Goal: Transaction & Acquisition: Purchase product/service

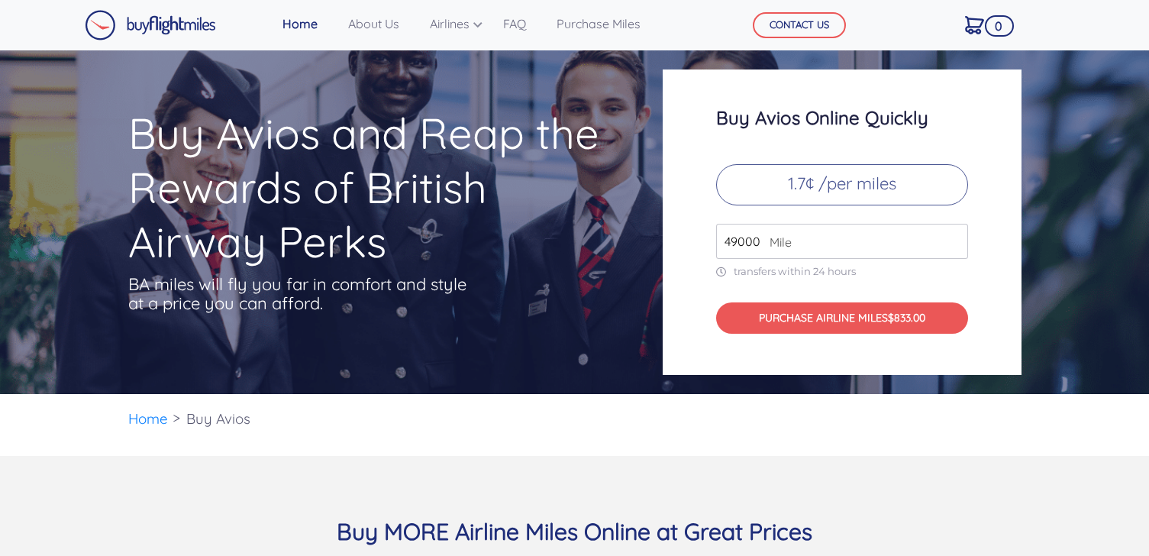
click at [744, 244] on input "49000" at bounding box center [842, 241] width 252 height 35
type input "55000"
click at [679, 301] on div "Buy Avios Online Quickly 1.7¢ /per miles 55000 Mile transfers within 24 hours P…" at bounding box center [842, 221] width 359 height 305
click at [814, 194] on p "1.7¢ /per miles" at bounding box center [842, 184] width 252 height 41
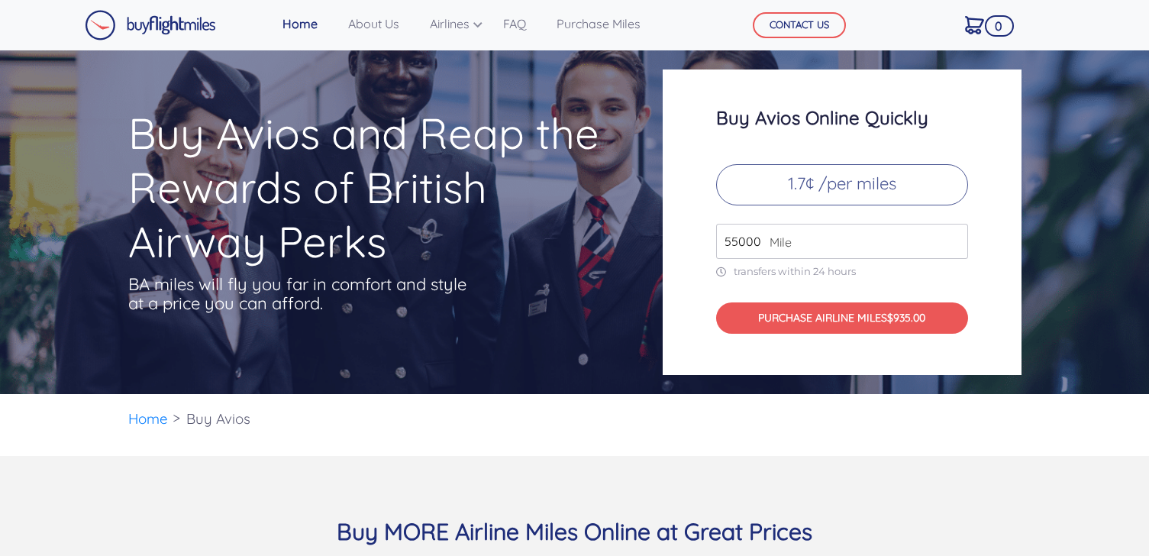
click at [845, 186] on p "1.7¢ /per miles" at bounding box center [842, 184] width 252 height 41
click at [892, 142] on div "Buy Avios Online Quickly 1.7¢ /per miles 55000 Mile transfers within 24 hours P…" at bounding box center [842, 221] width 359 height 305
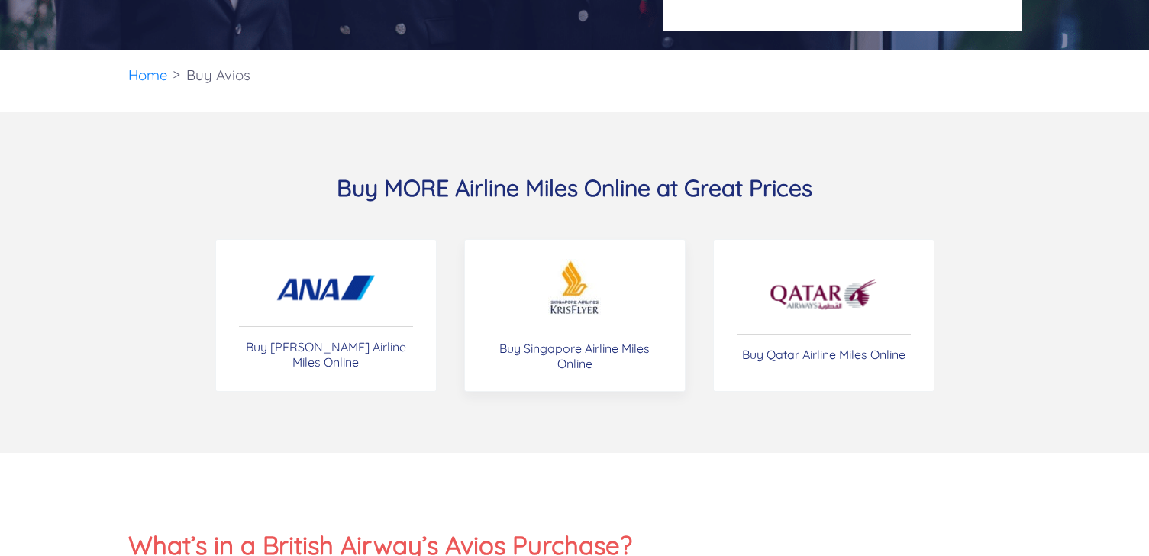
scroll to position [60, 0]
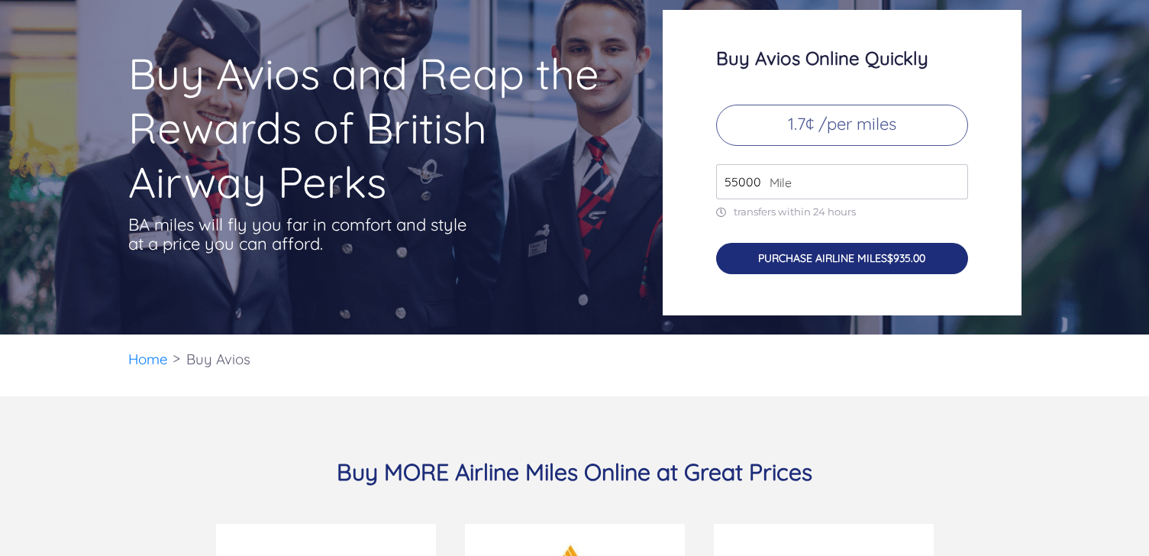
click at [812, 263] on button "PURCHASE AIRLINE MILES $935.00" at bounding box center [842, 258] width 252 height 31
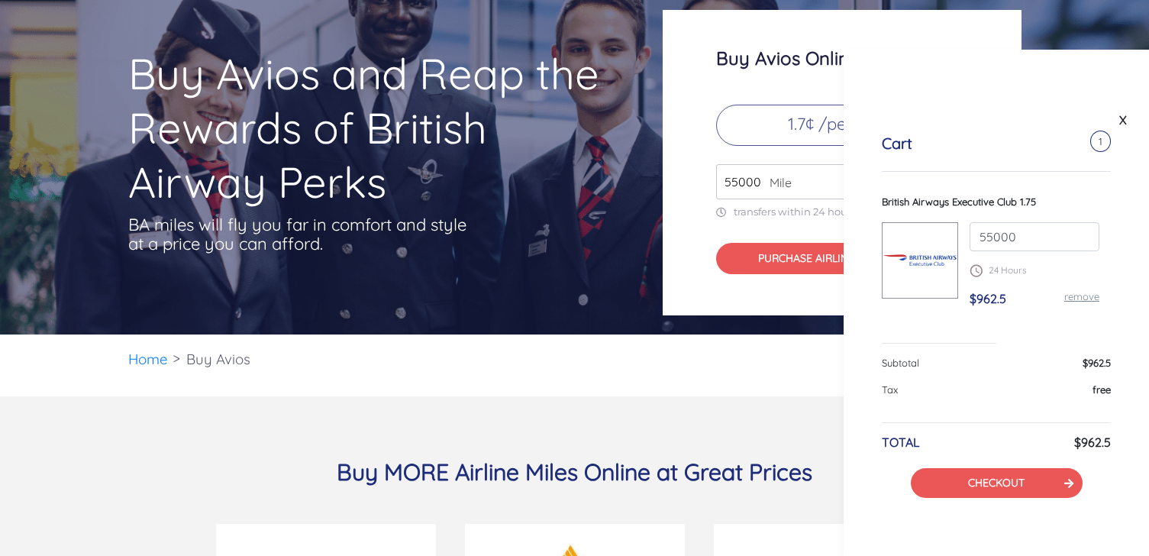
click at [800, 208] on p "transfers within 24 hours" at bounding box center [842, 211] width 252 height 13
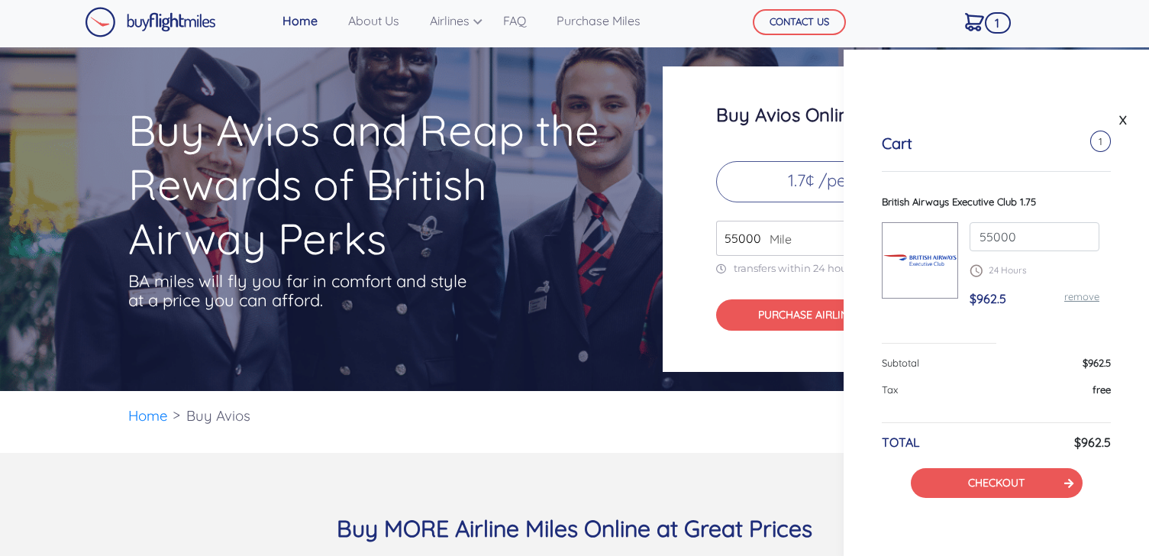
scroll to position [0, 0]
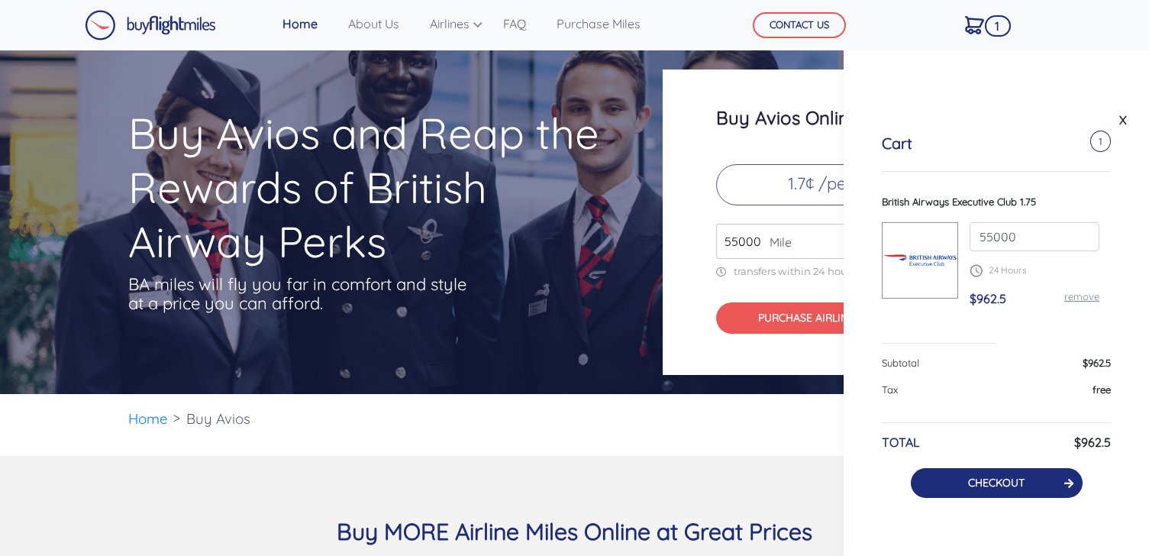
click at [1021, 491] on button "CHECKOUT" at bounding box center [997, 483] width 172 height 30
click at [1008, 481] on link "CHECKOUT" at bounding box center [996, 483] width 56 height 14
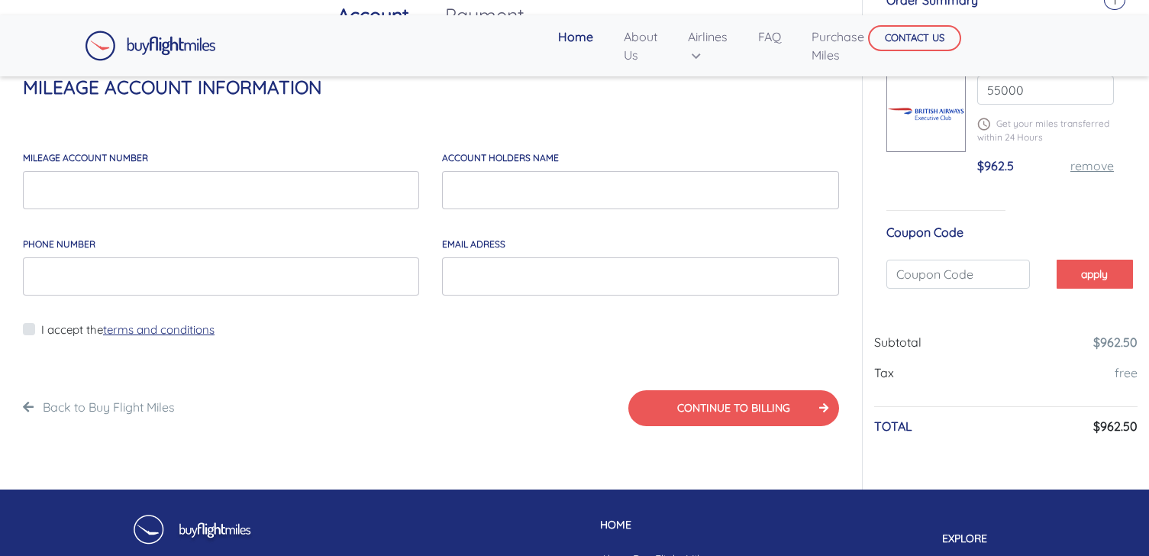
scroll to position [8, 0]
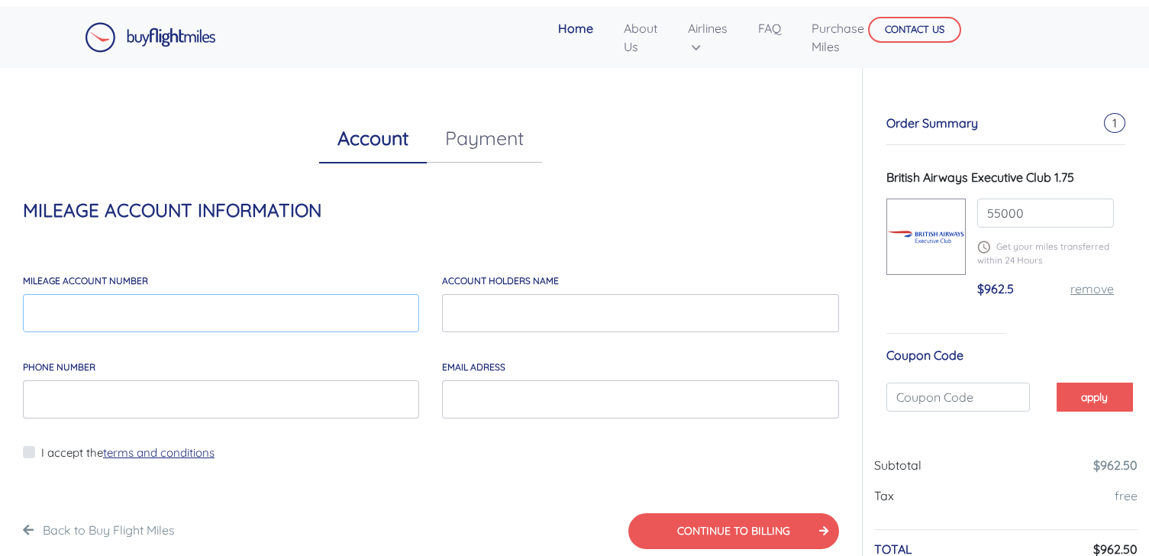
click at [365, 323] on input "MILEAGE account number" at bounding box center [221, 313] width 396 height 38
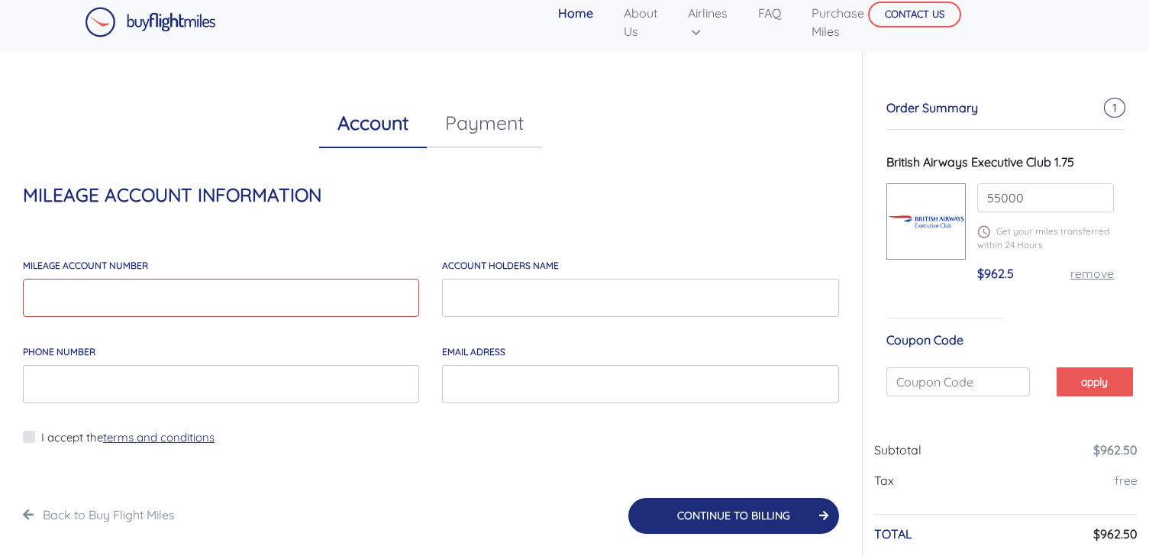
scroll to position [22, 0]
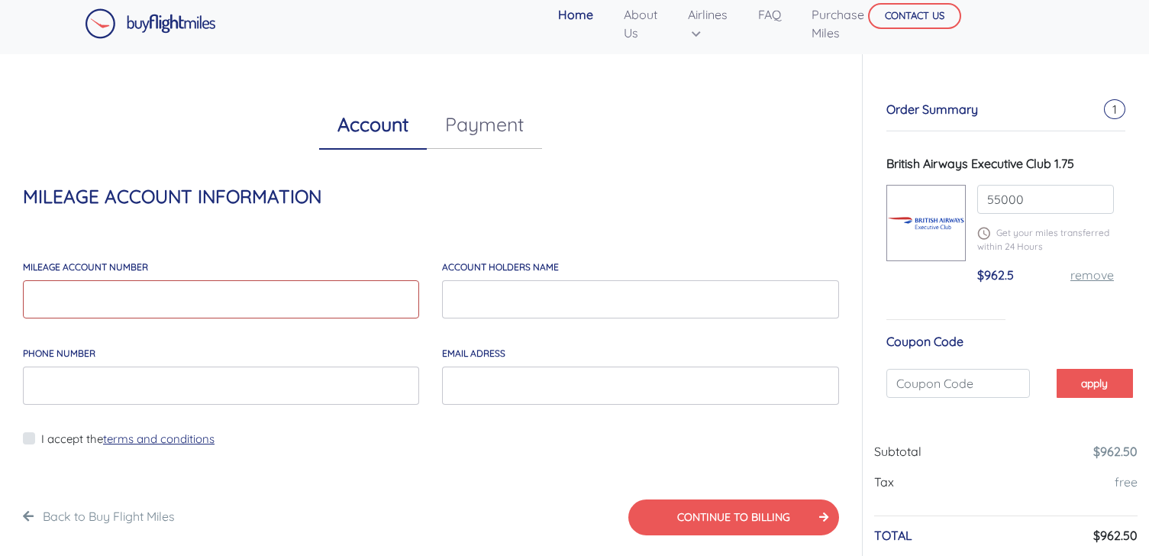
click at [222, 295] on input "MILEAGE account number" at bounding box center [221, 299] width 396 height 38
paste input "10184951"
type input "10184951"
click at [531, 302] on input "account holders NAME" at bounding box center [640, 299] width 396 height 38
type input "Fateh Singh Aurora"
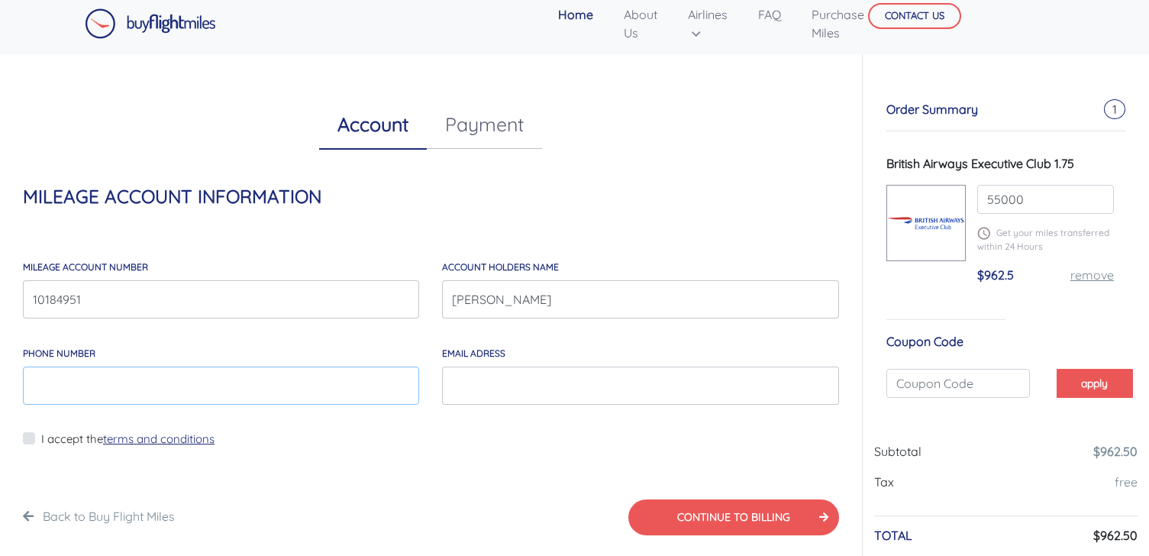
type input "4253719383"
type input "aurora.fateh@gmail.com"
click at [457, 444] on div "I accept the terms and conditions" at bounding box center [431, 432] width 816 height 31
click at [41, 442] on label "I accept the terms and conditions" at bounding box center [127, 440] width 173 height 18
click at [41, 442] on input "I accept the terms and conditions" at bounding box center [46, 448] width 10 height 38
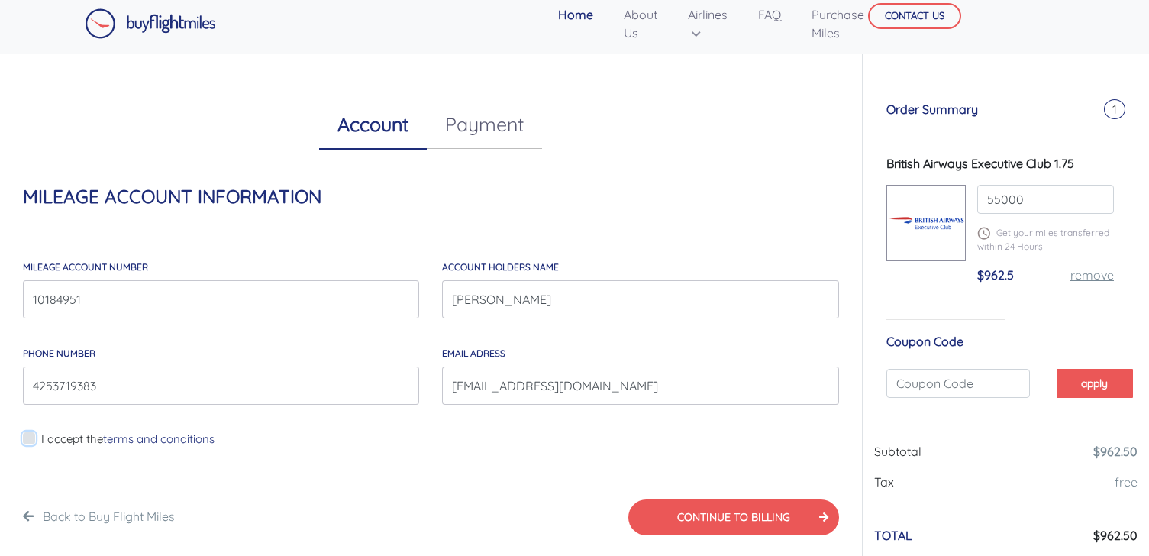
checkbox input "true"
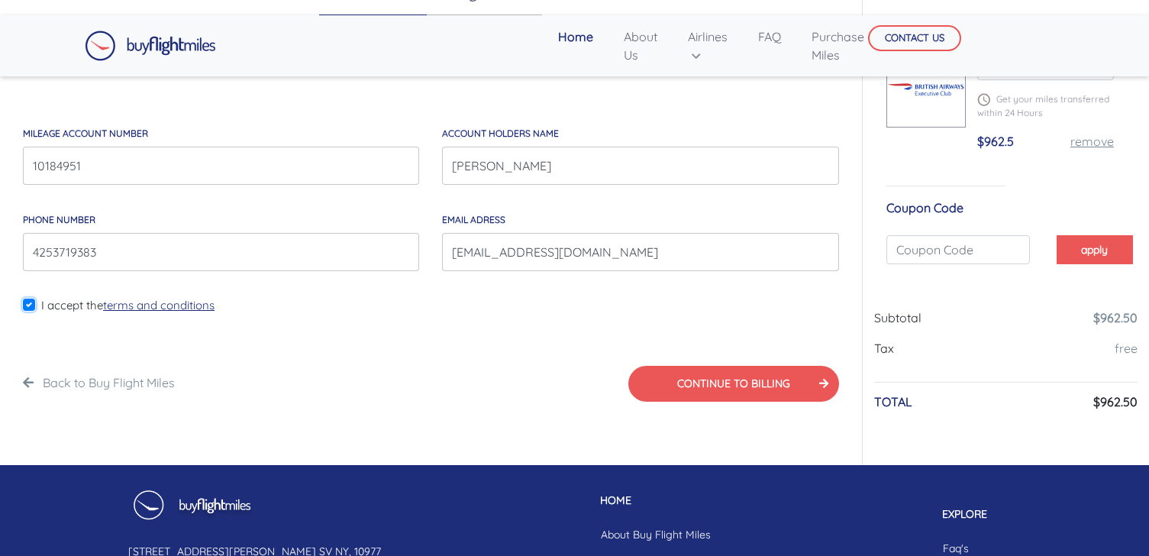
scroll to position [106, 0]
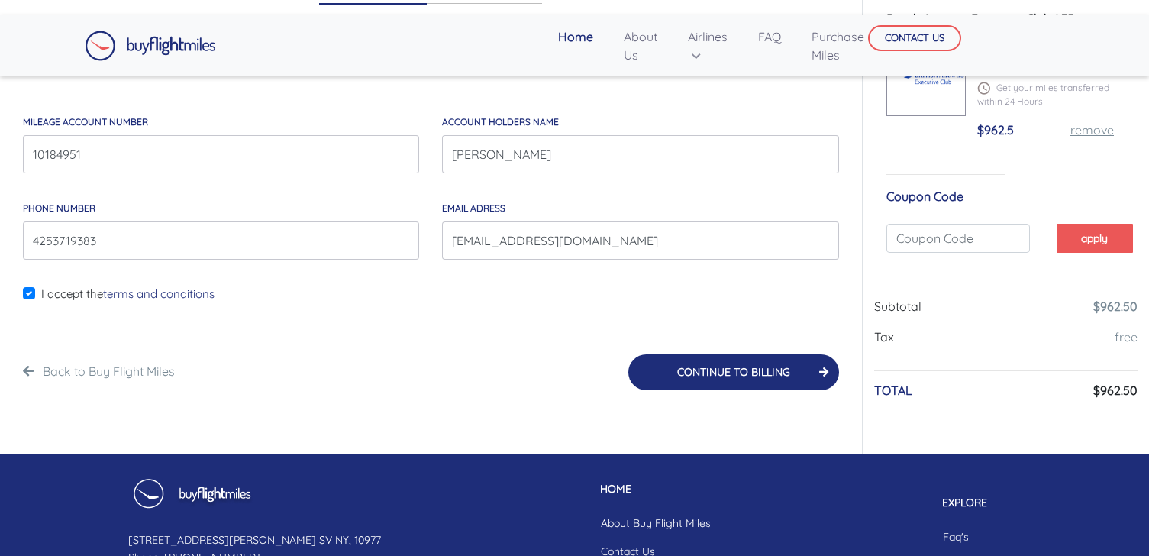
click at [735, 376] on button "CONTINUE TO BILLING" at bounding box center [733, 372] width 211 height 36
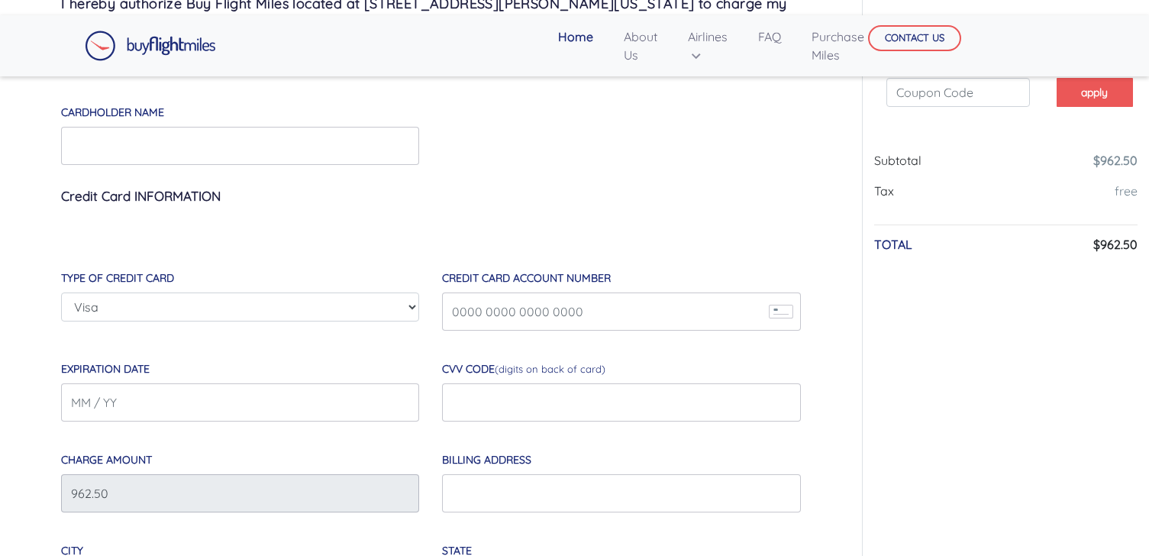
scroll to position [182, 0]
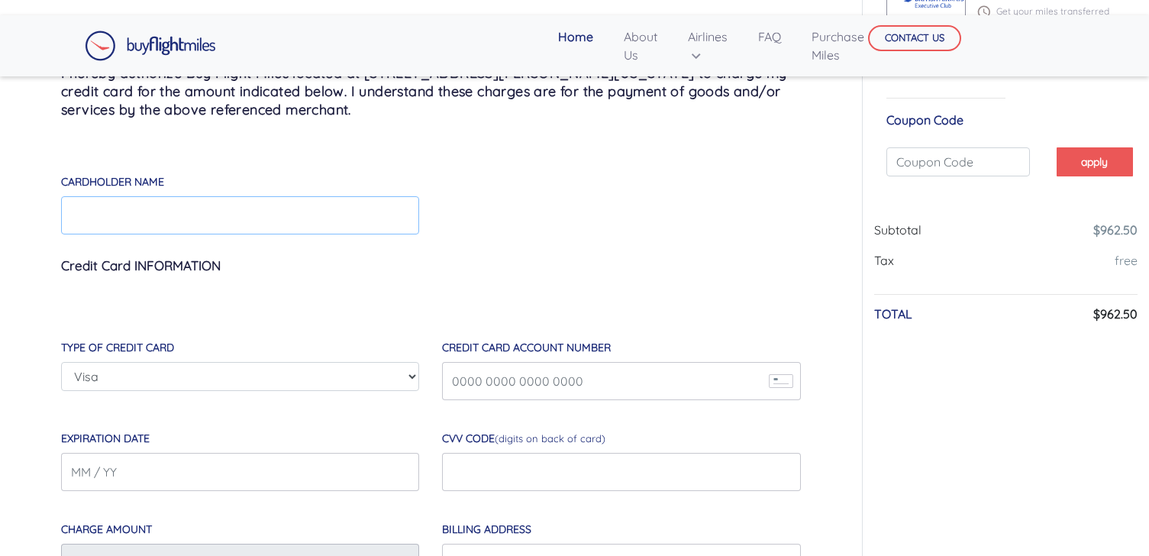
click at [205, 214] on input "Cardholder Name" at bounding box center [240, 215] width 358 height 38
type input "Fateh Singh Aurora"
type input "4147099449092467"
type input "11 / 28"
type input "997"
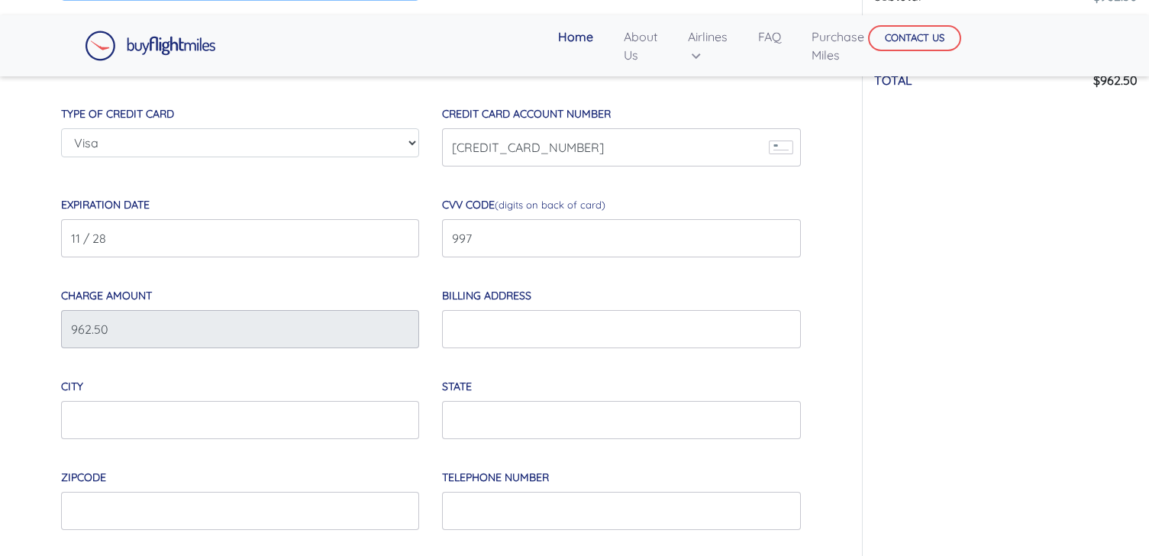
scroll to position [421, 0]
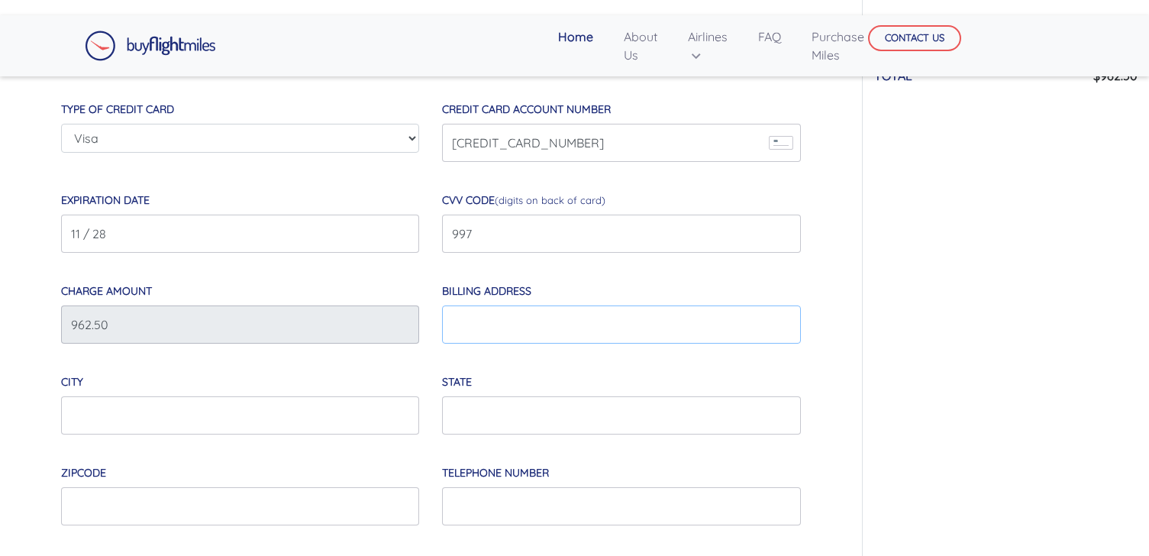
click at [473, 323] on input "Billing Address" at bounding box center [621, 324] width 358 height 38
type input "521 Prospect Street"
type input "Seattle"
type input "WA"
type input "98109"
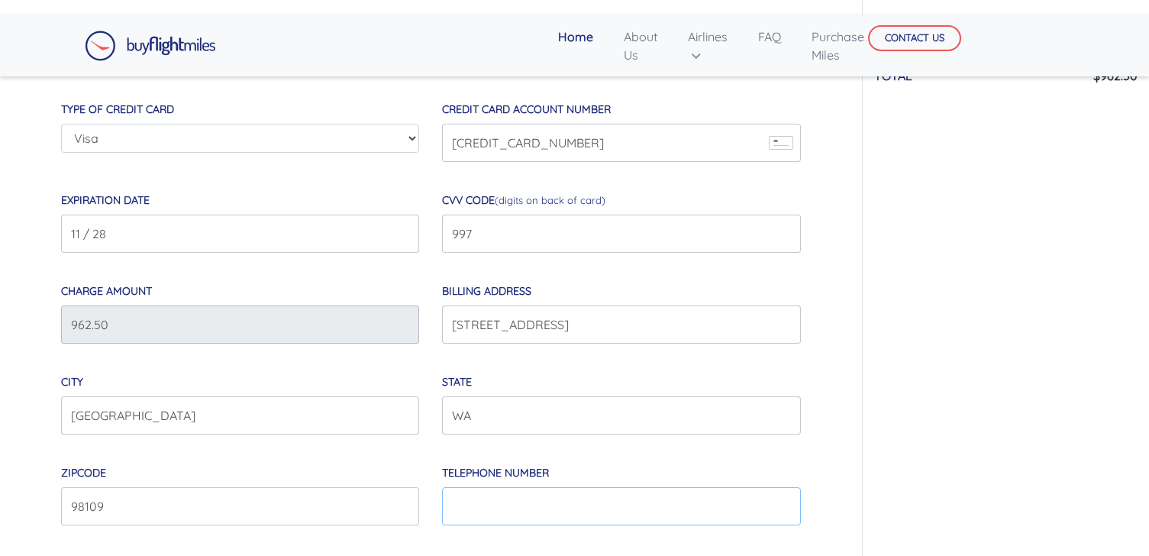
type input "4253719383"
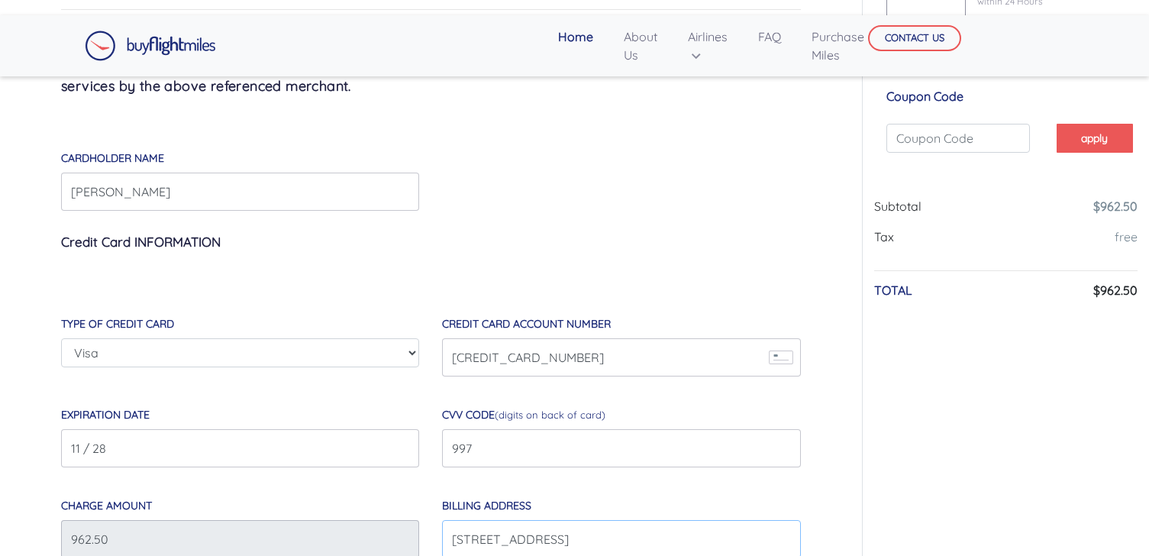
scroll to position [146, 0]
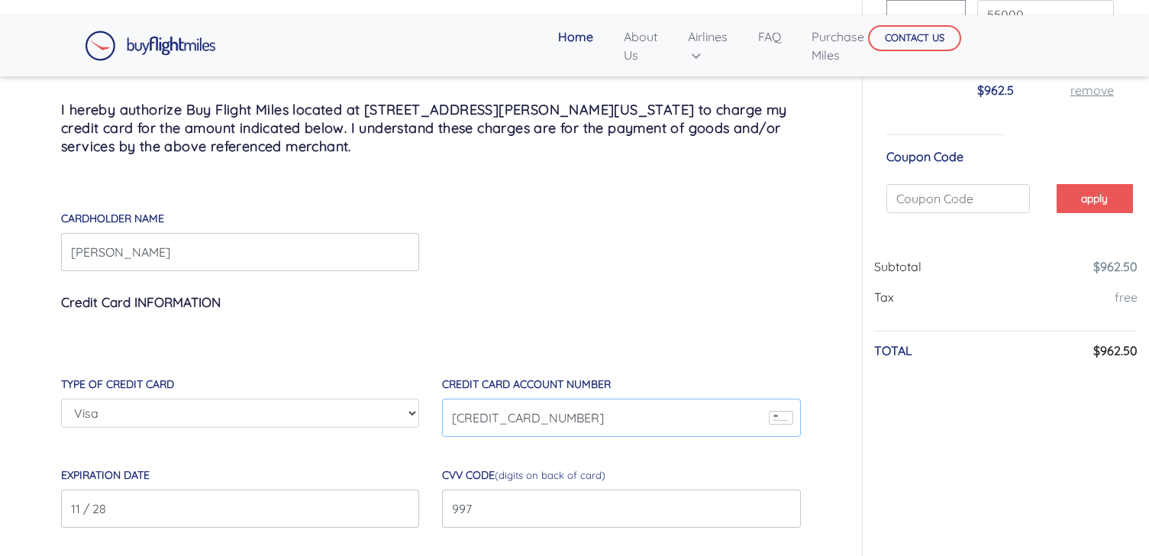
click at [553, 418] on input "4147099449092467" at bounding box center [621, 418] width 358 height 38
click at [676, 295] on h3 "Credit Card INFORMATION" at bounding box center [431, 302] width 740 height 38
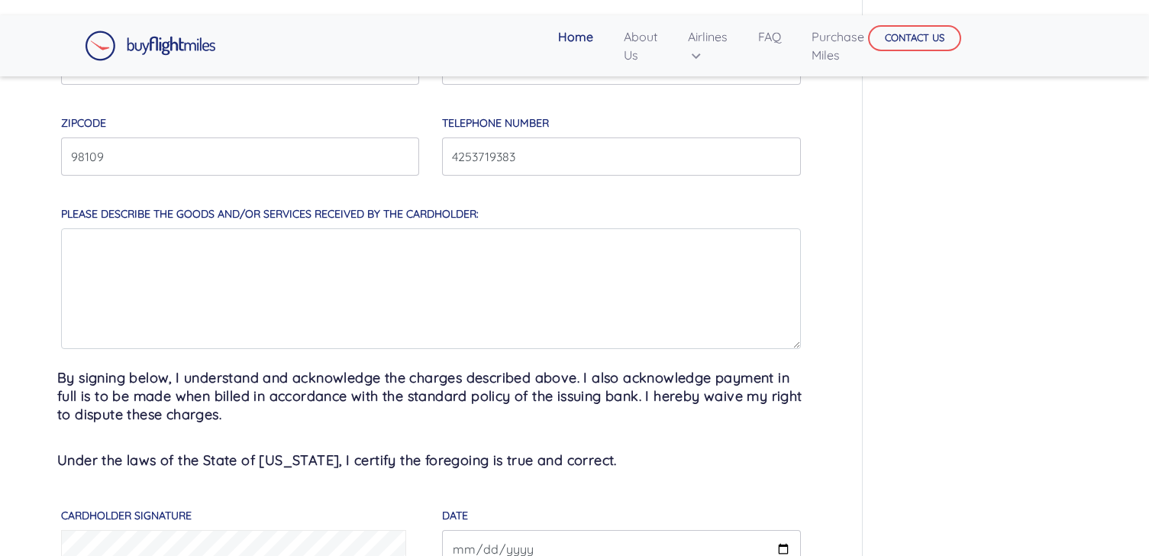
scroll to position [568, 0]
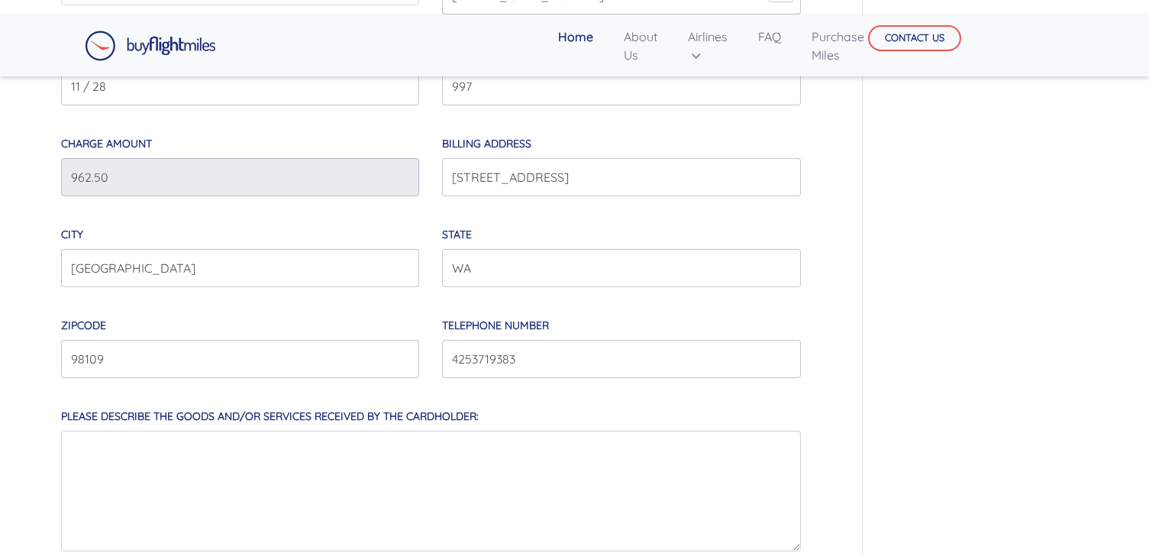
click at [824, 209] on div "I hereby authorize Buy Flight Miles located at 147 Clinton Lane, Spring Valley,…" at bounding box center [431, 215] width 816 height 1273
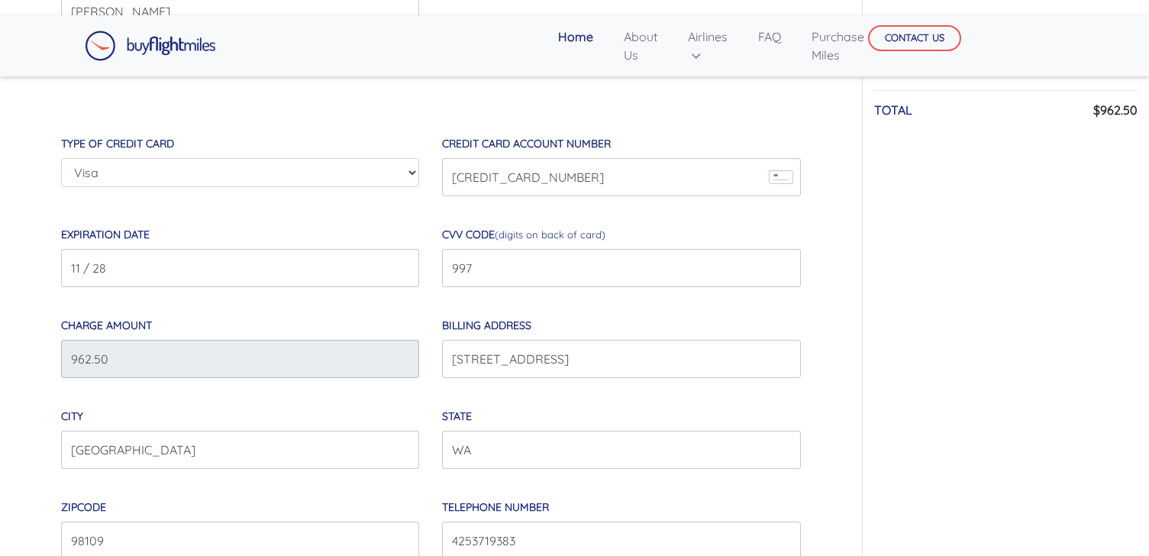
scroll to position [300, 0]
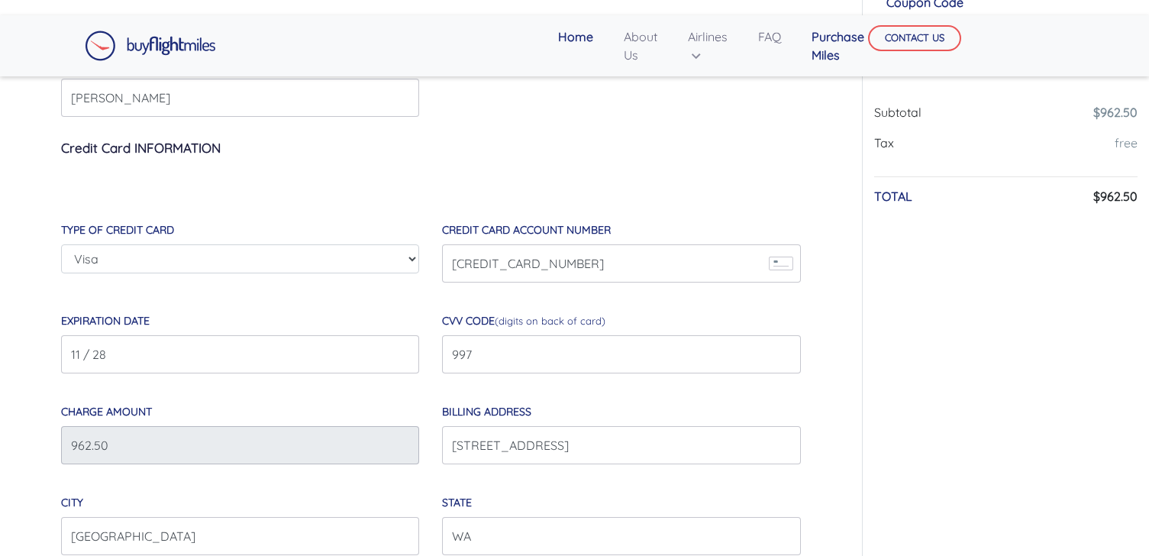
click at [821, 34] on link "Purchase Miles" at bounding box center [837, 45] width 65 height 49
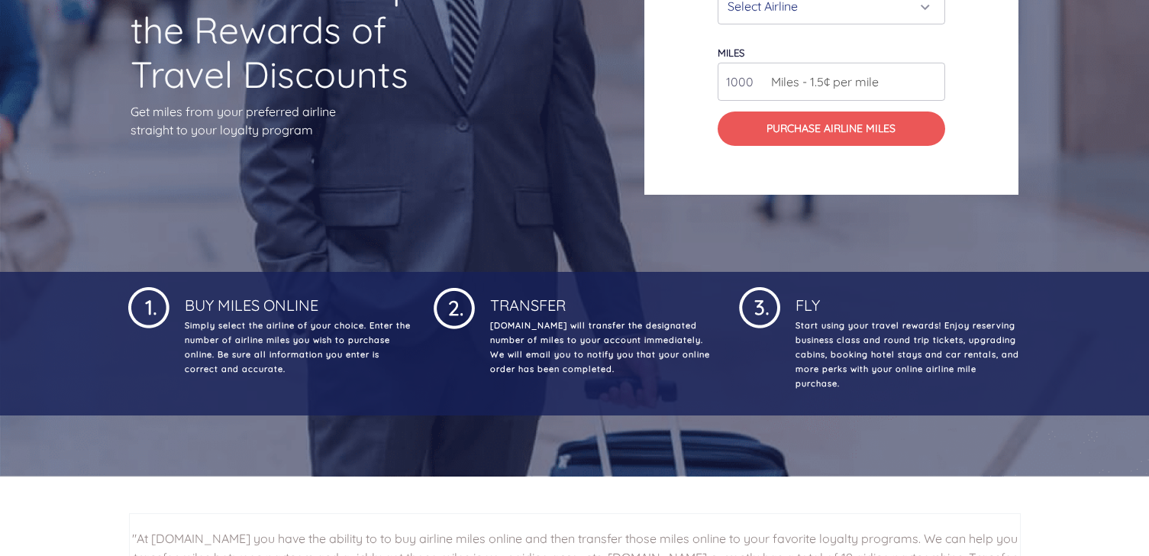
scroll to position [83, 0]
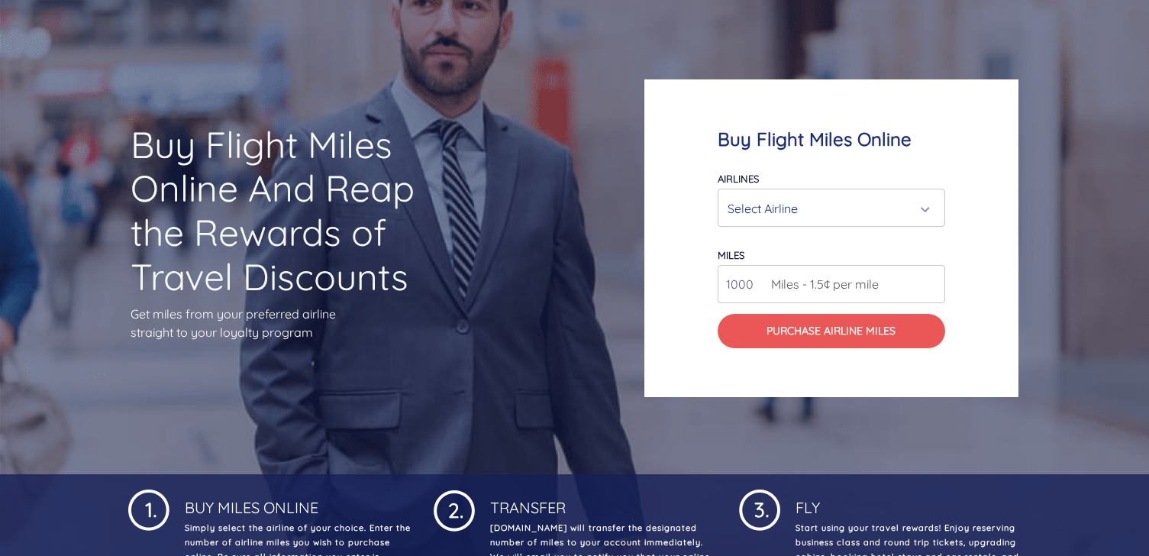
click at [860, 207] on div "Select Airline" at bounding box center [827, 208] width 198 height 29
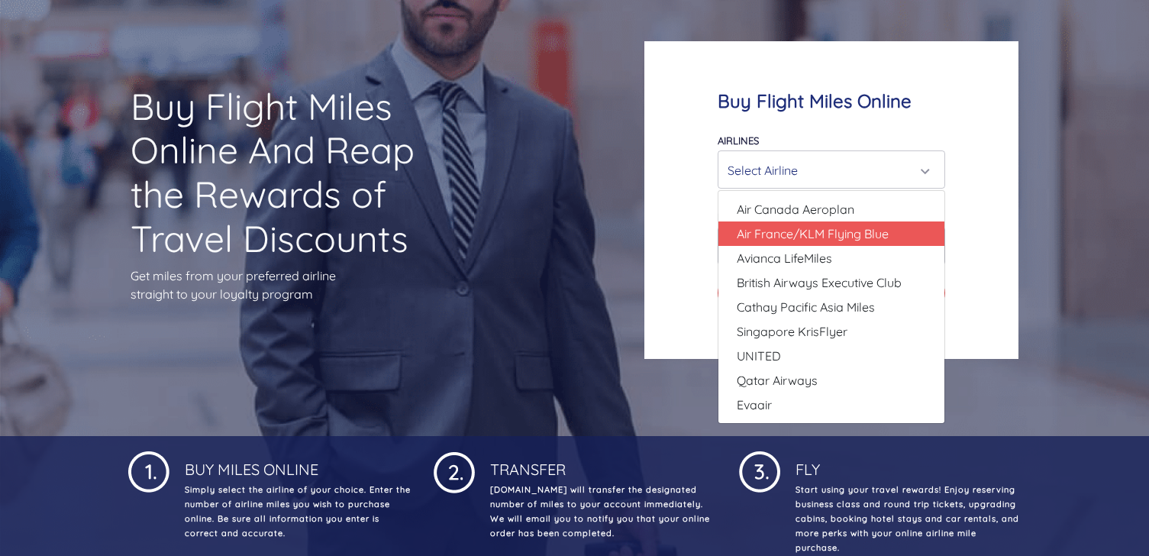
scroll to position [123, 0]
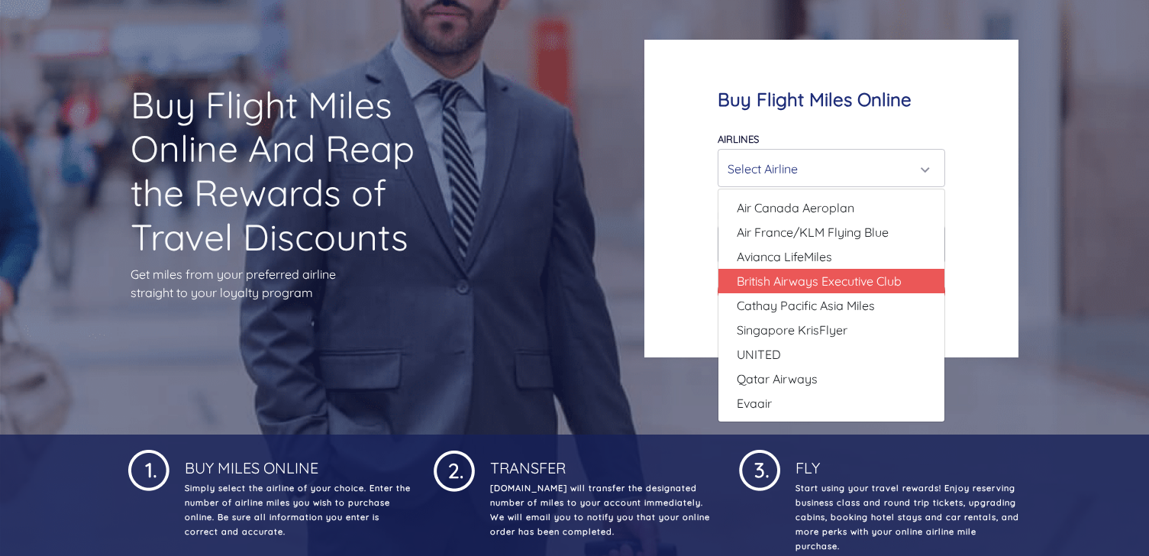
click at [889, 282] on span "British Airways Executive Club" at bounding box center [819, 281] width 165 height 18
select select "British Airways Executive Club"
type input "80000"
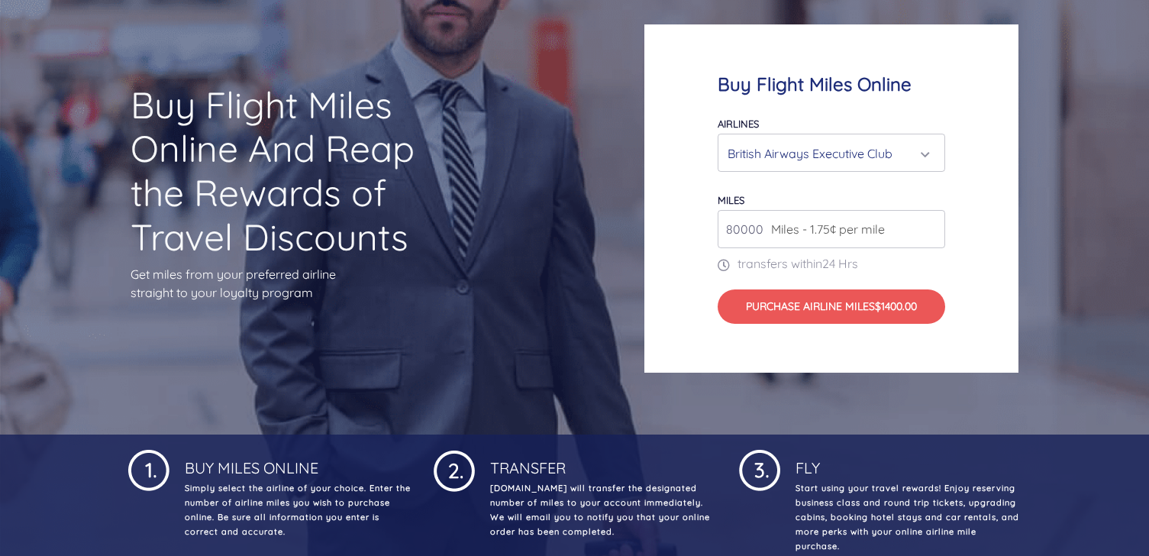
click at [895, 231] on input "80000" at bounding box center [831, 229] width 227 height 38
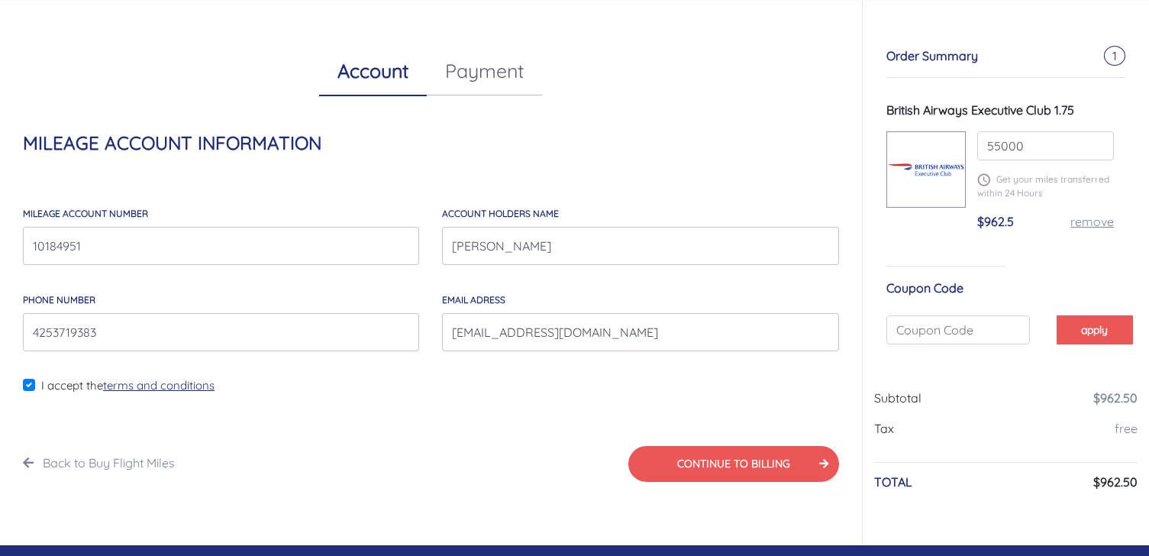
scroll to position [31, 0]
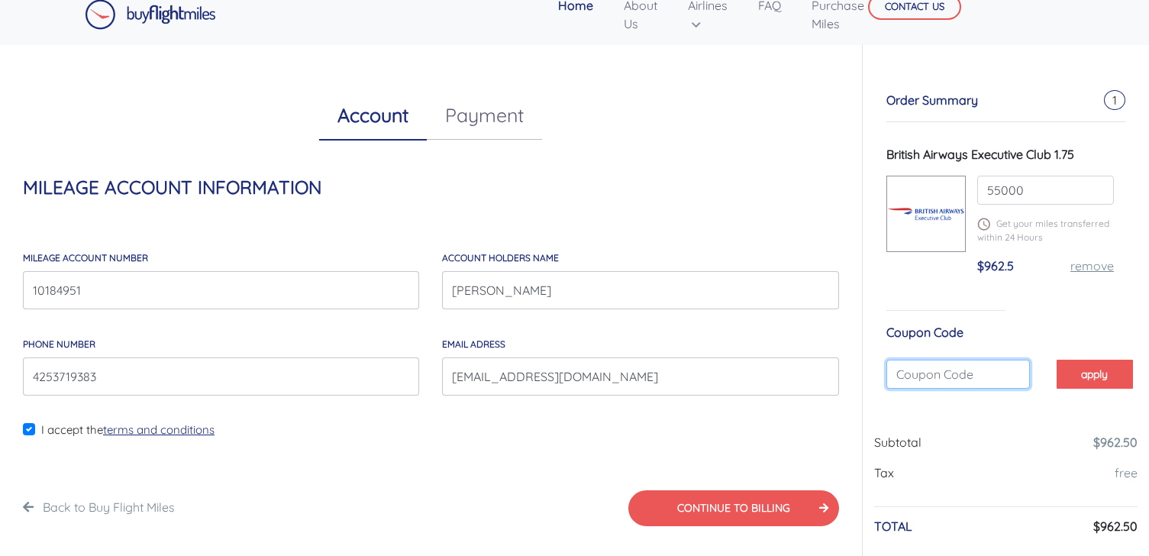
click at [960, 367] on input "text" at bounding box center [958, 374] width 144 height 29
paste input "BRITISH"
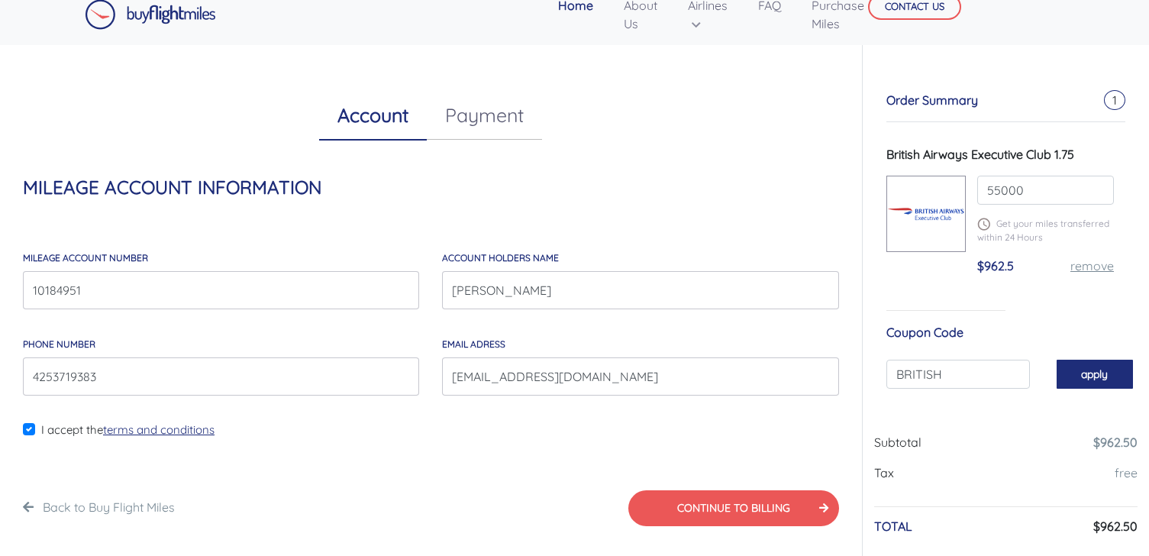
click at [1091, 369] on button "apply" at bounding box center [1095, 374] width 76 height 28
click at [1103, 377] on button "apply" at bounding box center [1095, 374] width 76 height 28
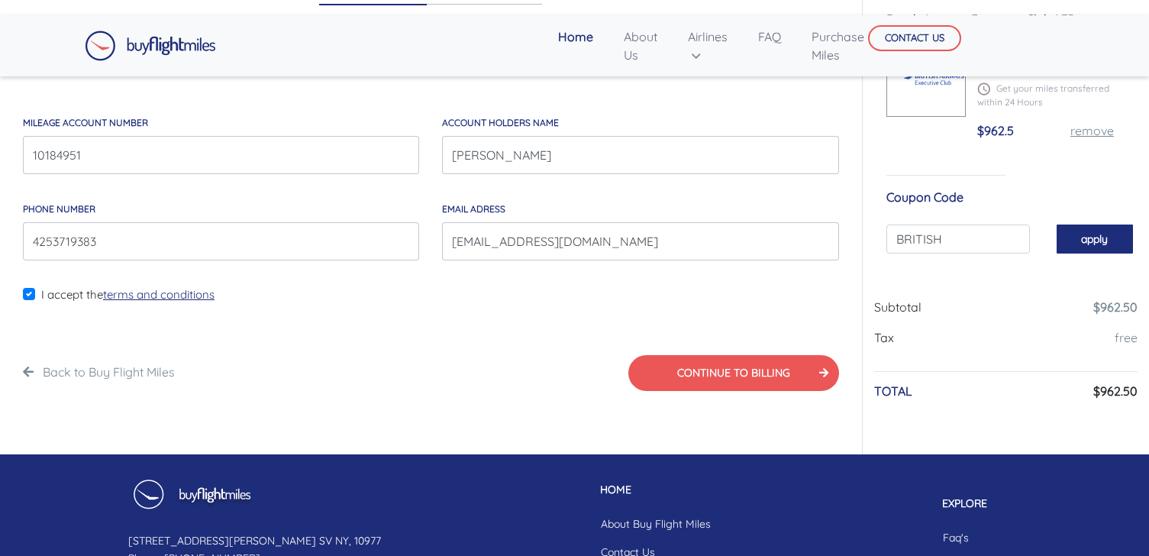
scroll to position [105, 0]
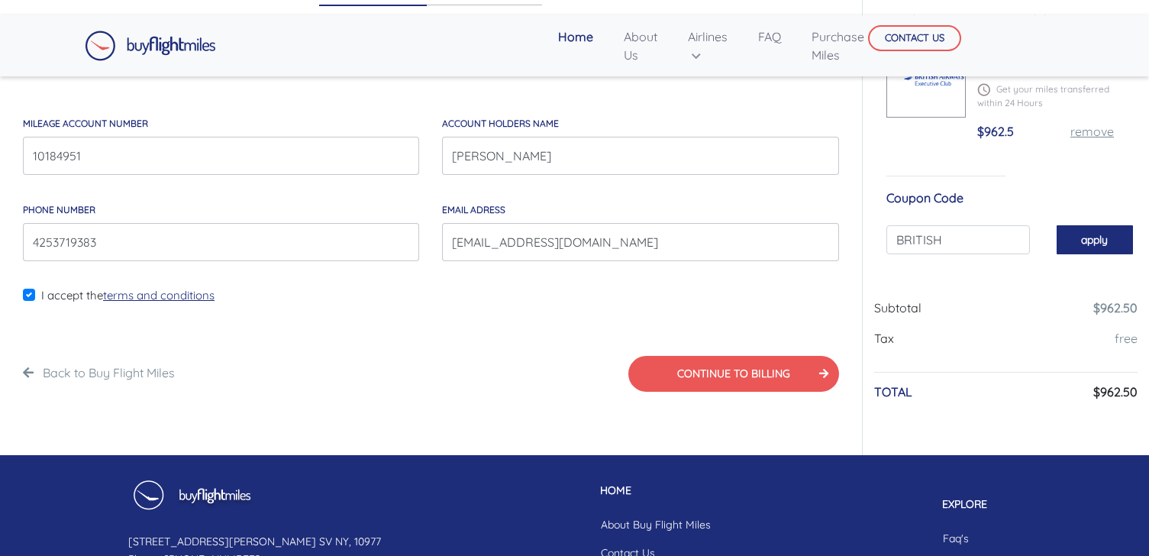
click at [1102, 245] on button "apply" at bounding box center [1095, 239] width 76 height 28
click at [989, 244] on input "BRITISH" at bounding box center [958, 239] width 144 height 29
click at [1085, 243] on button "apply" at bounding box center [1095, 239] width 76 height 28
click at [957, 247] on input "BRITISH" at bounding box center [958, 239] width 144 height 29
click at [1094, 242] on button "apply" at bounding box center [1095, 239] width 76 height 28
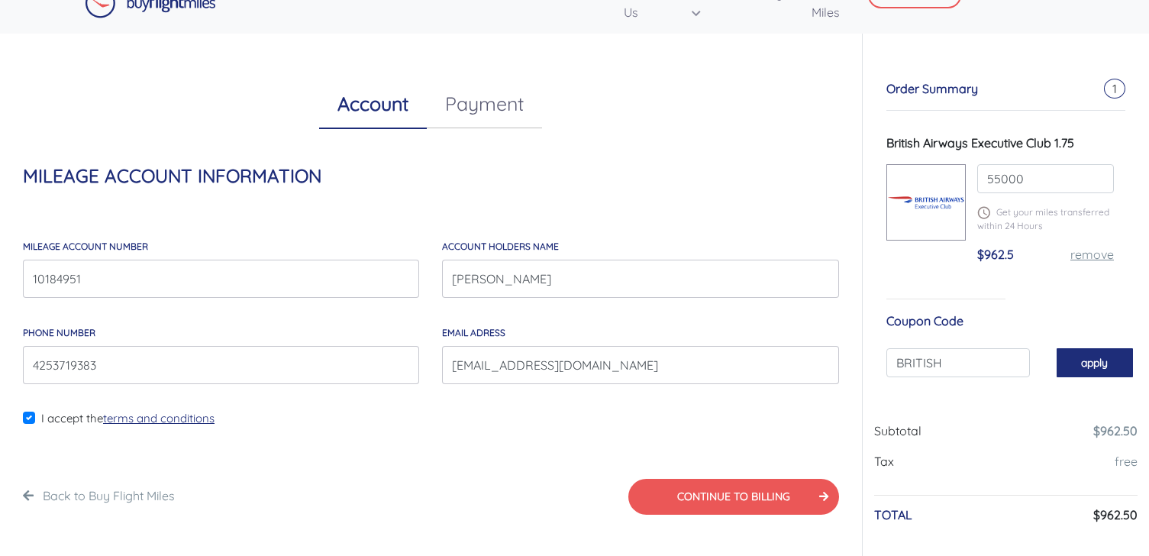
scroll to position [109, 0]
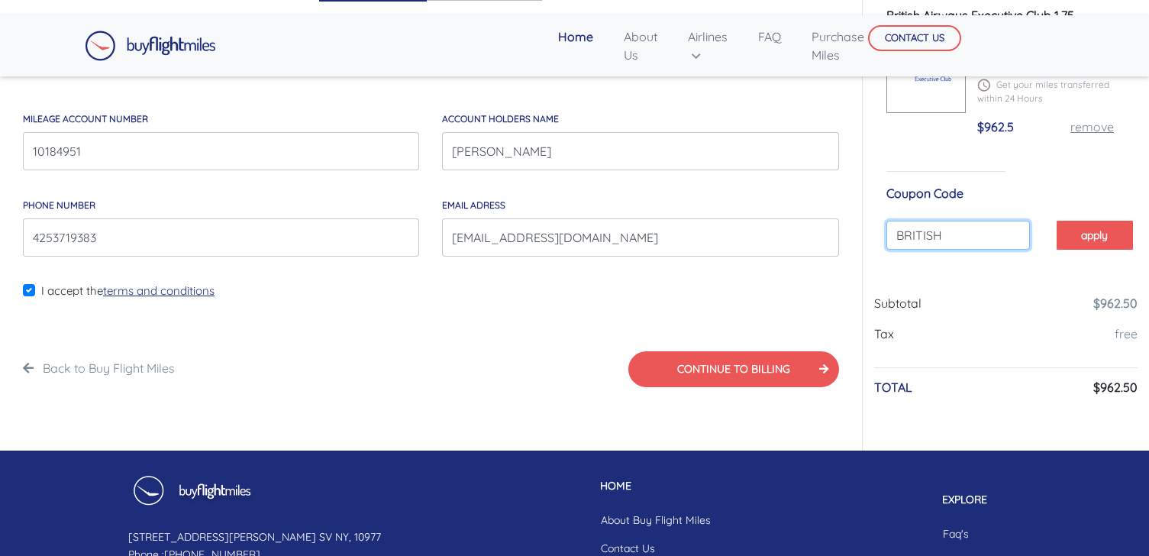
click at [941, 241] on input "BRITISH" at bounding box center [958, 235] width 144 height 29
click at [965, 247] on input "BRITISH" at bounding box center [958, 235] width 144 height 29
click at [922, 236] on input "BRITISH" at bounding box center [958, 235] width 144 height 29
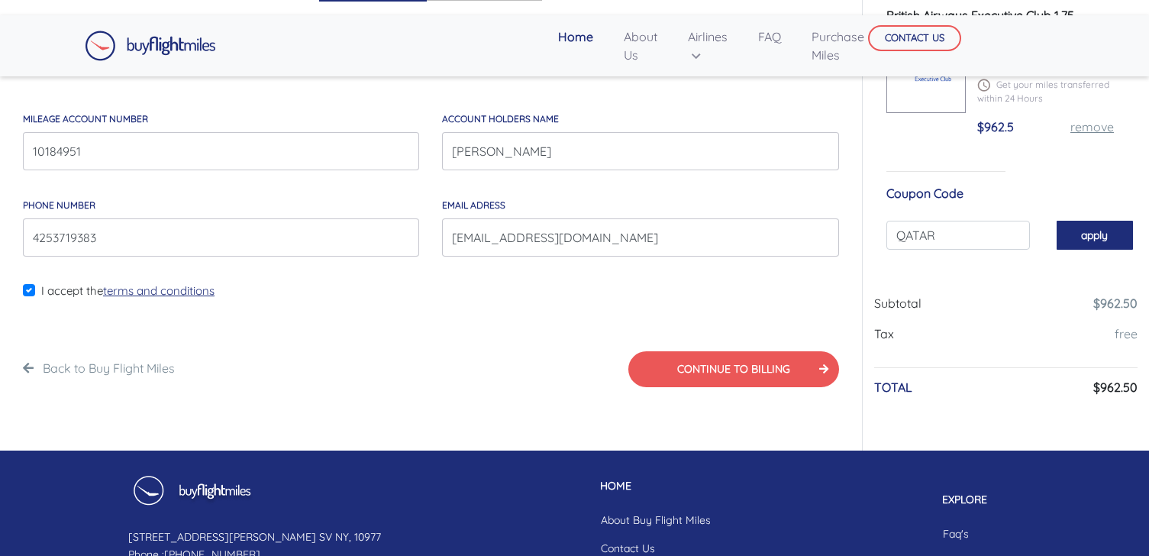
click at [1083, 242] on button "apply" at bounding box center [1095, 235] width 76 height 28
click at [1088, 235] on button "apply" at bounding box center [1095, 235] width 76 height 28
click at [899, 232] on input "QATAR" at bounding box center [958, 235] width 144 height 29
click at [1094, 237] on button "apply" at bounding box center [1095, 235] width 76 height 28
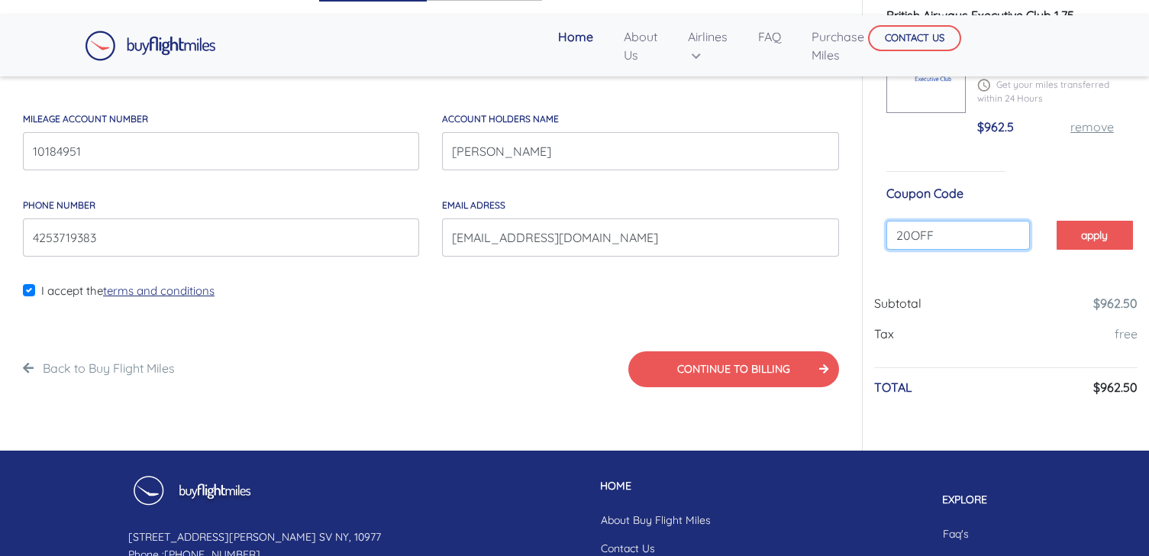
click at [924, 244] on input "20OFF" at bounding box center [958, 235] width 144 height 29
click at [1092, 234] on button "apply" at bounding box center [1095, 235] width 76 height 28
click at [965, 229] on input "100OFF" at bounding box center [958, 235] width 144 height 29
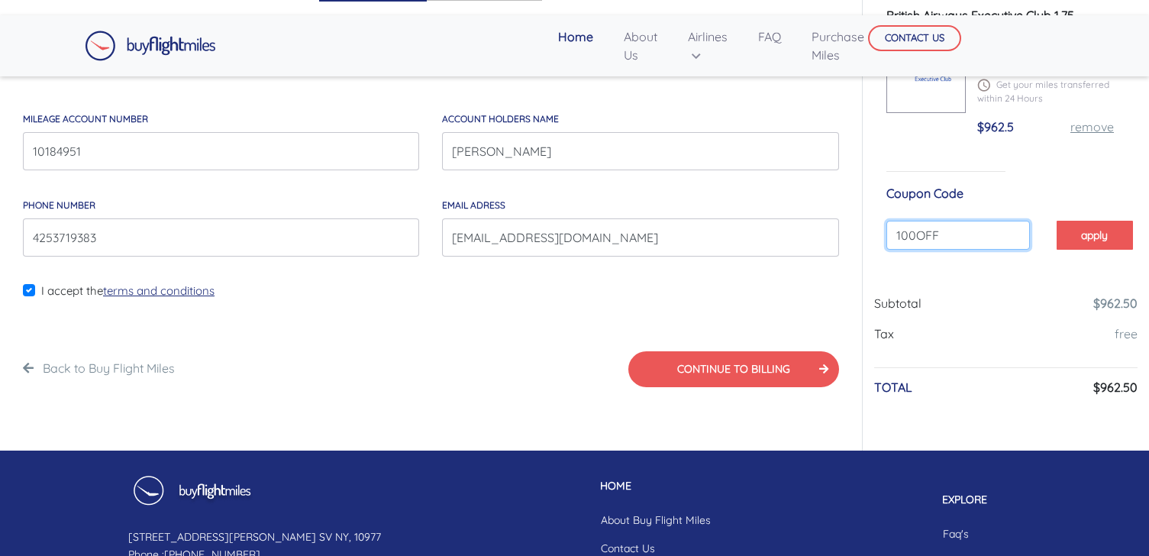
click at [965, 229] on input "100OFF" at bounding box center [958, 235] width 144 height 29
click at [1107, 230] on button "apply" at bounding box center [1095, 235] width 76 height 28
click at [976, 231] on input "NEW" at bounding box center [958, 235] width 144 height 29
click at [1088, 240] on button "apply" at bounding box center [1095, 235] width 76 height 28
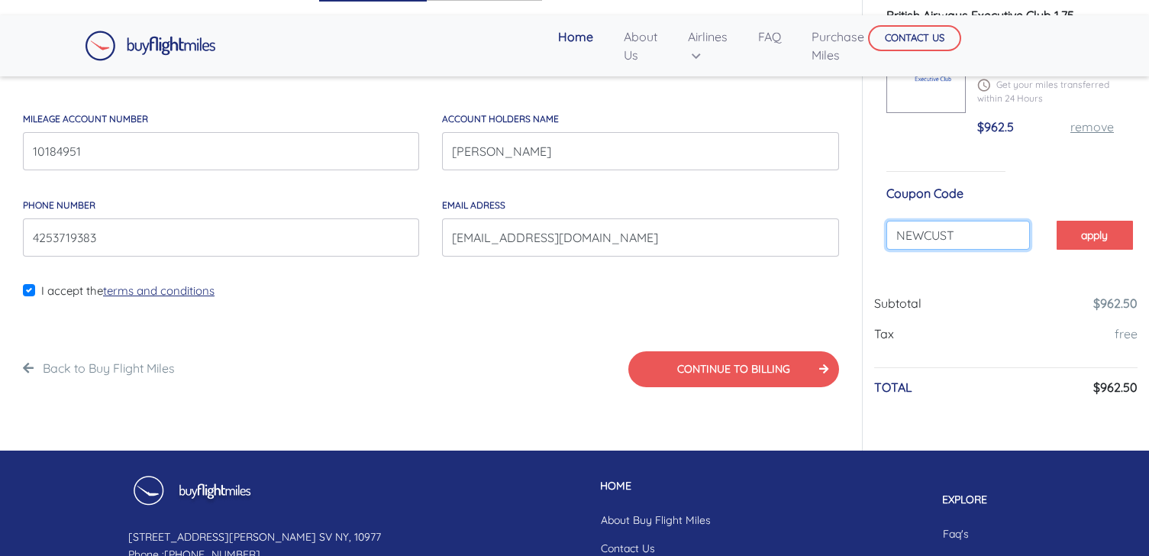
click at [985, 231] on input "NEWCUST" at bounding box center [958, 235] width 144 height 29
type input "NEWCUSTOMER"
click at [1063, 237] on button "apply" at bounding box center [1095, 235] width 76 height 28
click at [1000, 242] on input "NEWCUSTOMER" at bounding box center [958, 235] width 144 height 29
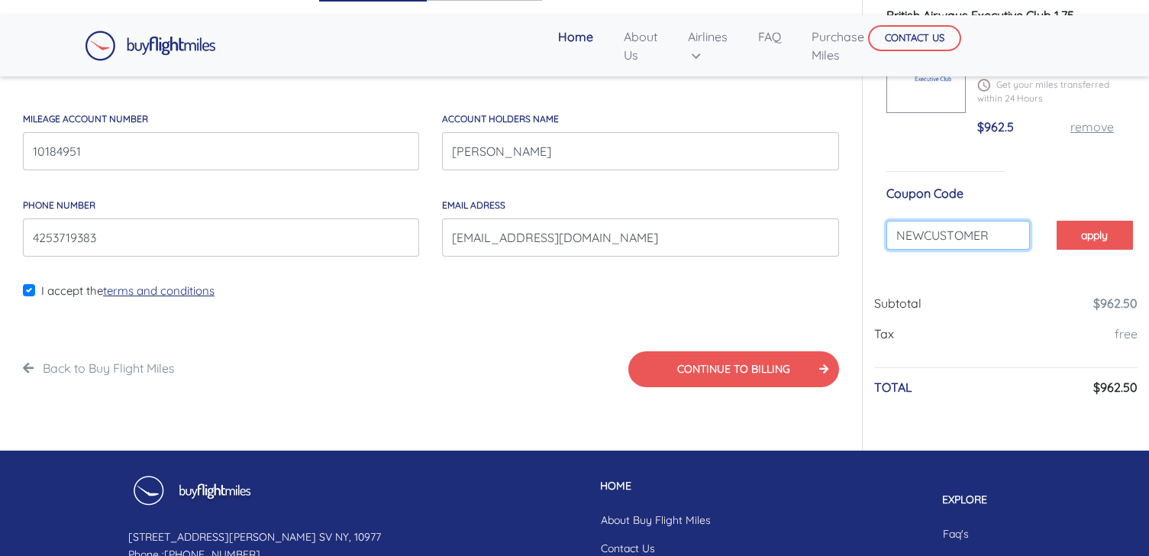
click at [1000, 242] on input "NEWCUSTOMER" at bounding box center [958, 235] width 144 height 29
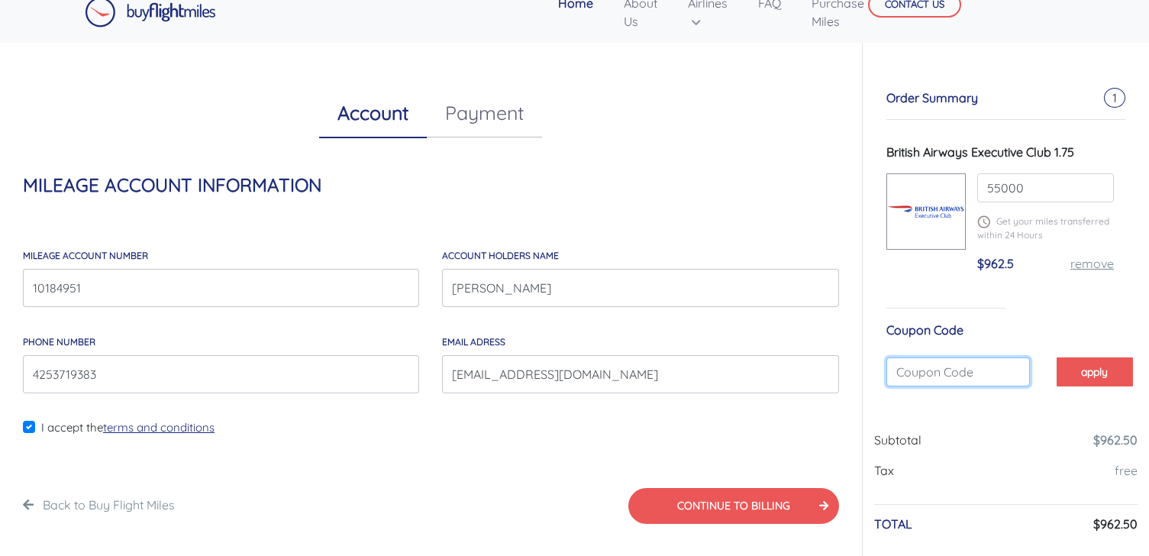
scroll to position [0, 0]
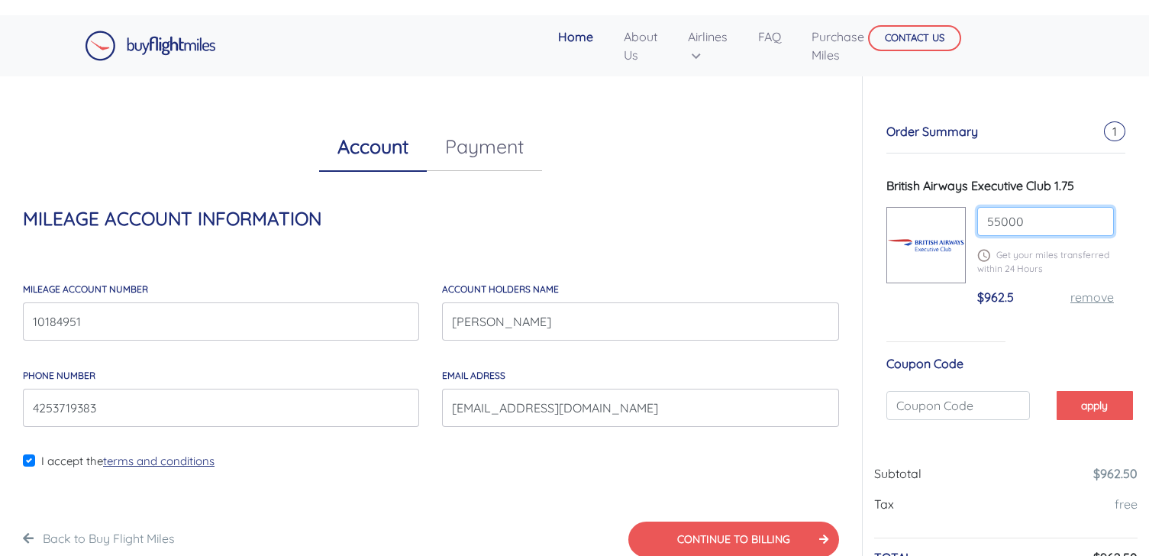
click at [1001, 225] on input "55000" at bounding box center [1045, 221] width 137 height 29
type input "56000"
click at [1032, 329] on div "Order Summary 1 British Airways Executive Club 1.75 56000 Get your miles transf…" at bounding box center [1005, 262] width 263 height 403
click at [1107, 404] on body "Home About Us Airlines Qatar Airways Krisflyer Miles ANA Miles British Airways …" at bounding box center [574, 422] width 1149 height 844
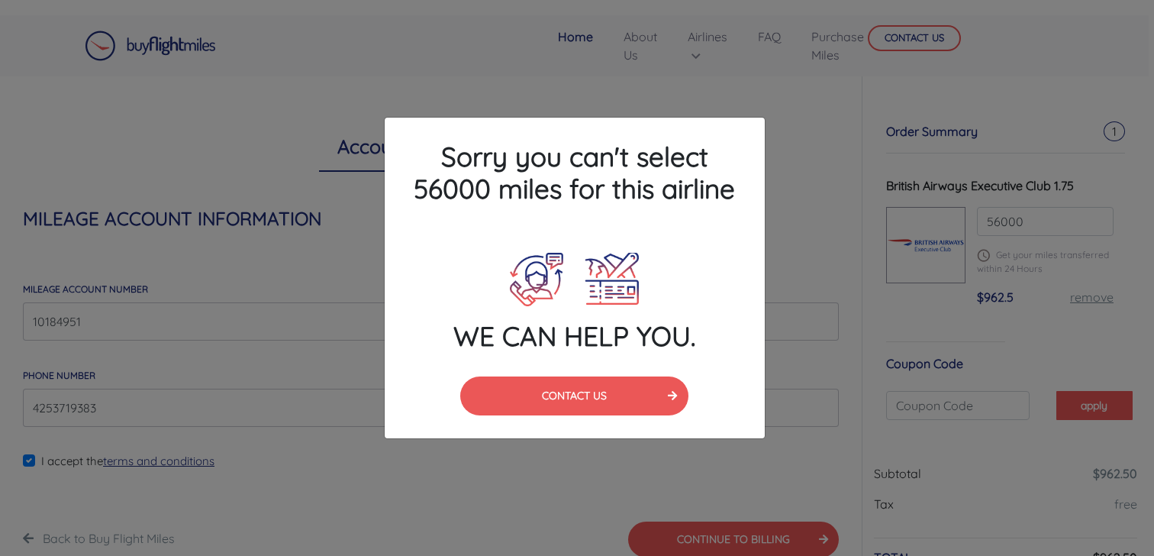
click at [865, 263] on div "Sorry you can't select 56000 miles for this airline WE CAN HELP YOU. CONTACT US" at bounding box center [577, 278] width 1154 height 556
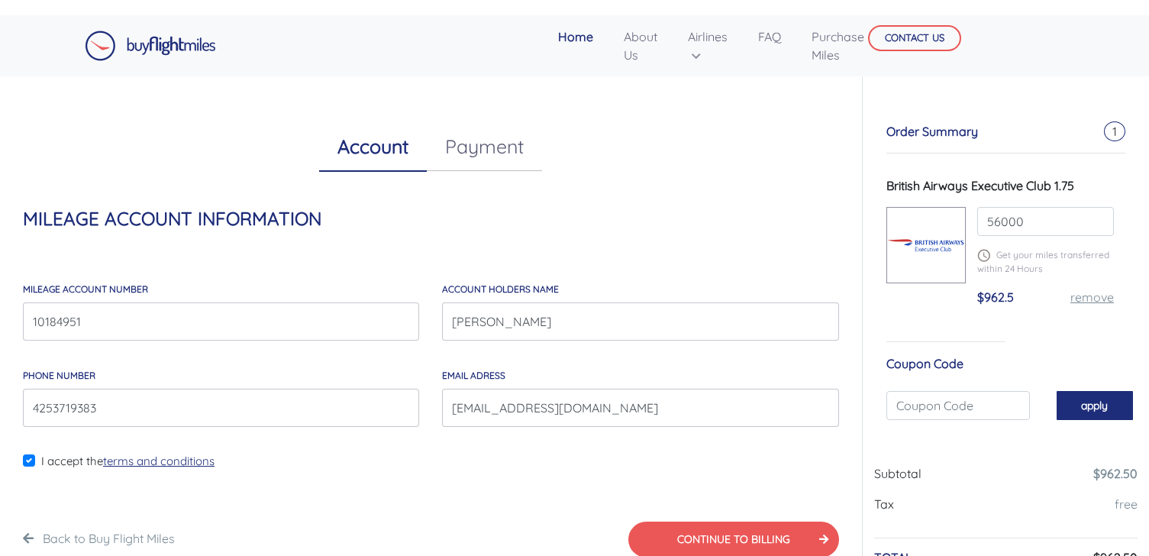
click at [1084, 395] on button "apply" at bounding box center [1095, 405] width 76 height 28
click at [1041, 211] on input "56000" at bounding box center [1045, 221] width 137 height 29
click at [1040, 227] on input "56000" at bounding box center [1045, 221] width 137 height 29
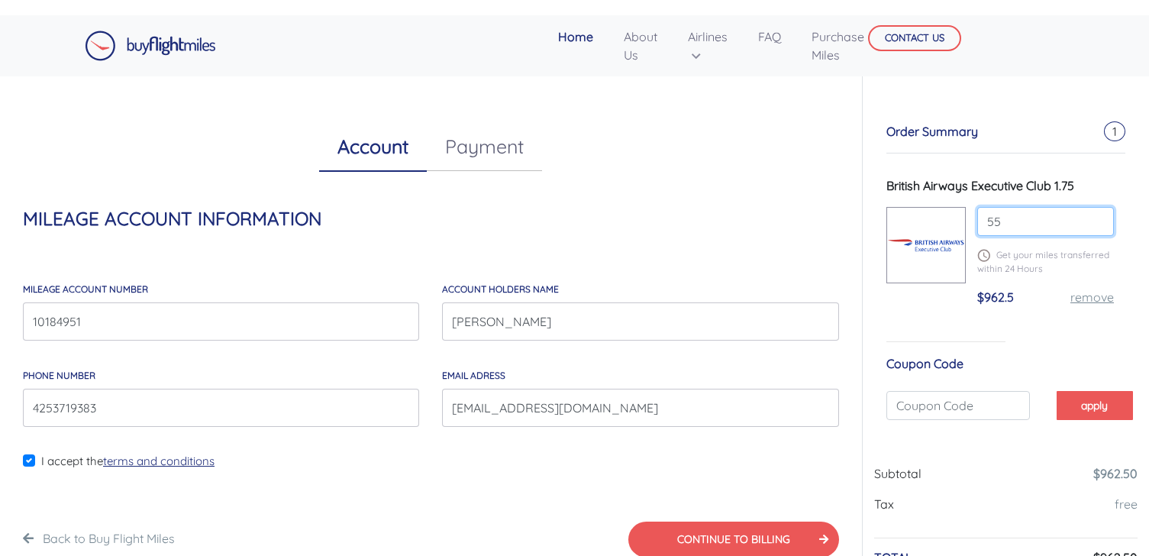
type input "550"
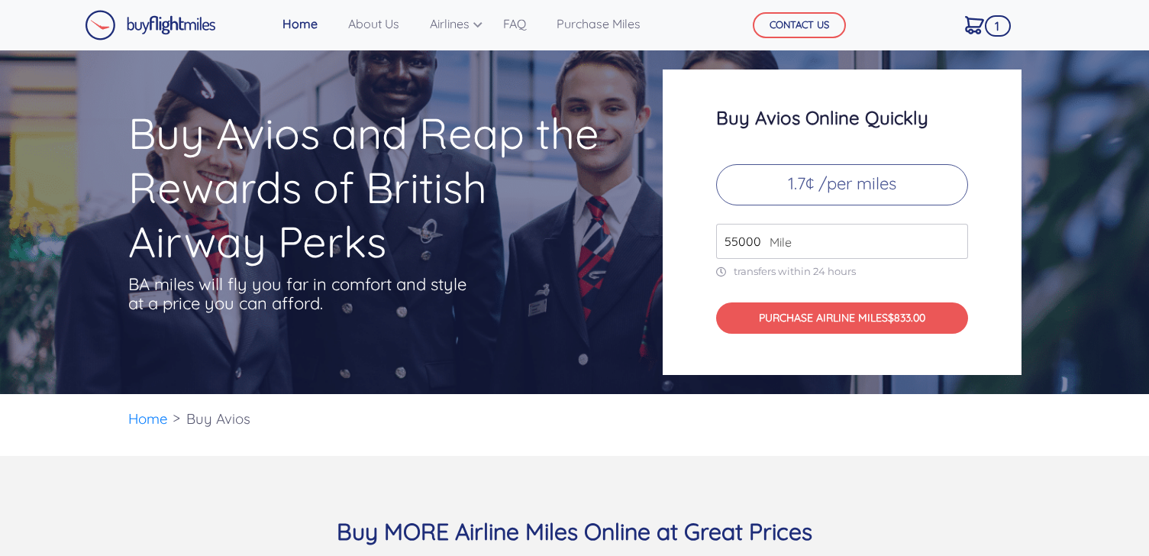
click at [734, 253] on input "55000" at bounding box center [842, 241] width 252 height 35
click at [731, 242] on input "55000" at bounding box center [842, 241] width 252 height 35
type input "56000"
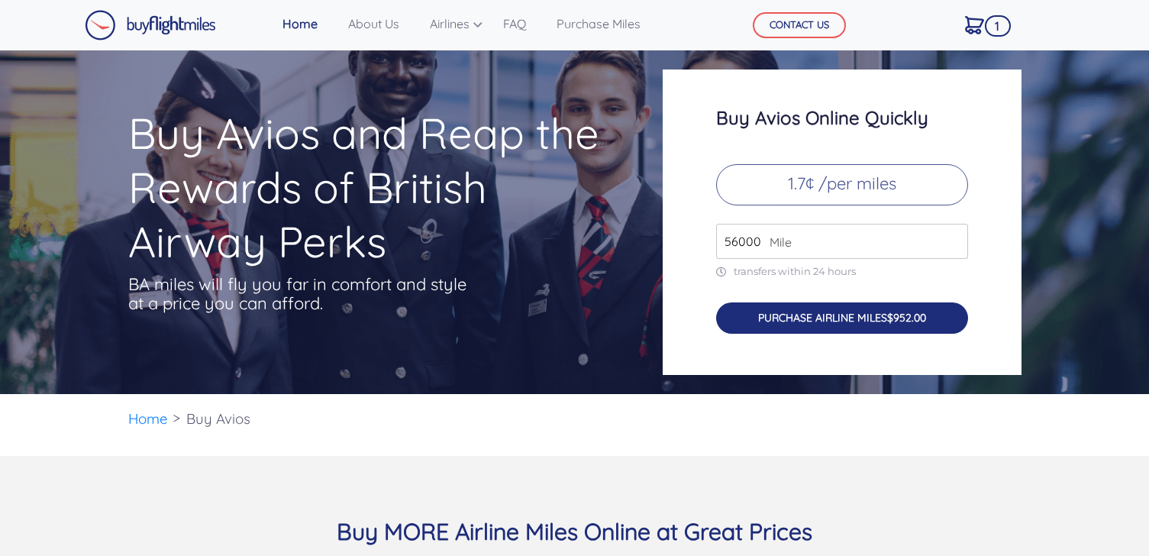
click at [792, 313] on button "PURCHASE AIRLINE MILES $952.00" at bounding box center [842, 317] width 252 height 31
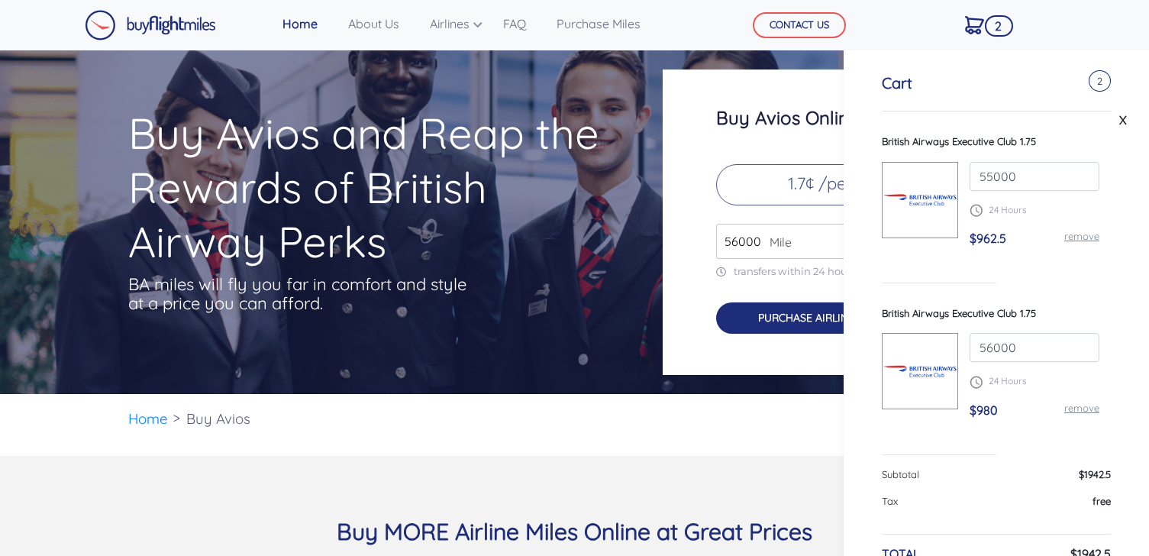
scroll to position [66, 0]
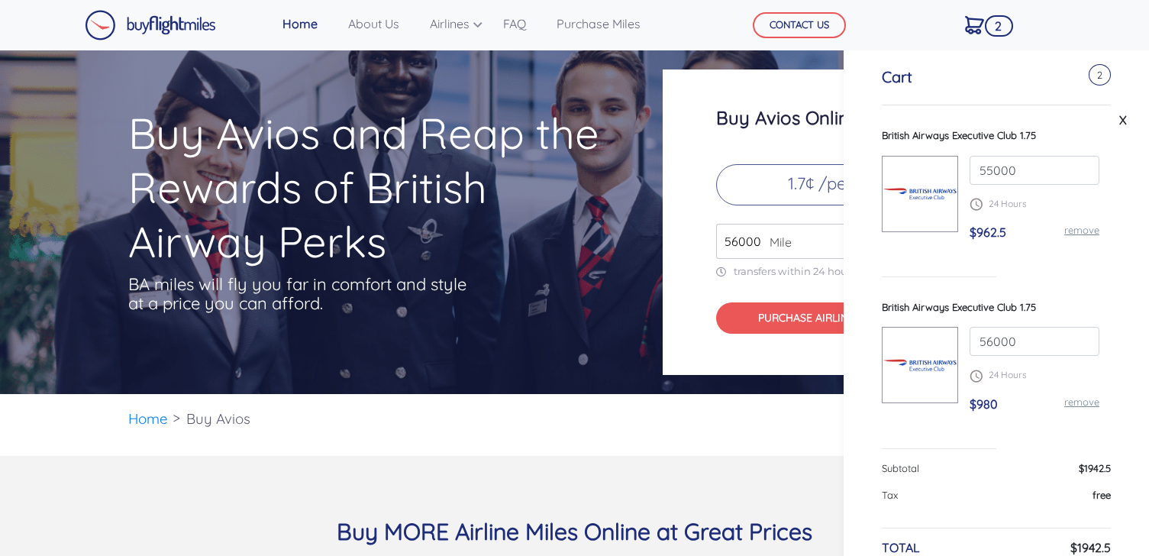
click at [1086, 235] on link "remove" at bounding box center [1081, 230] width 35 height 12
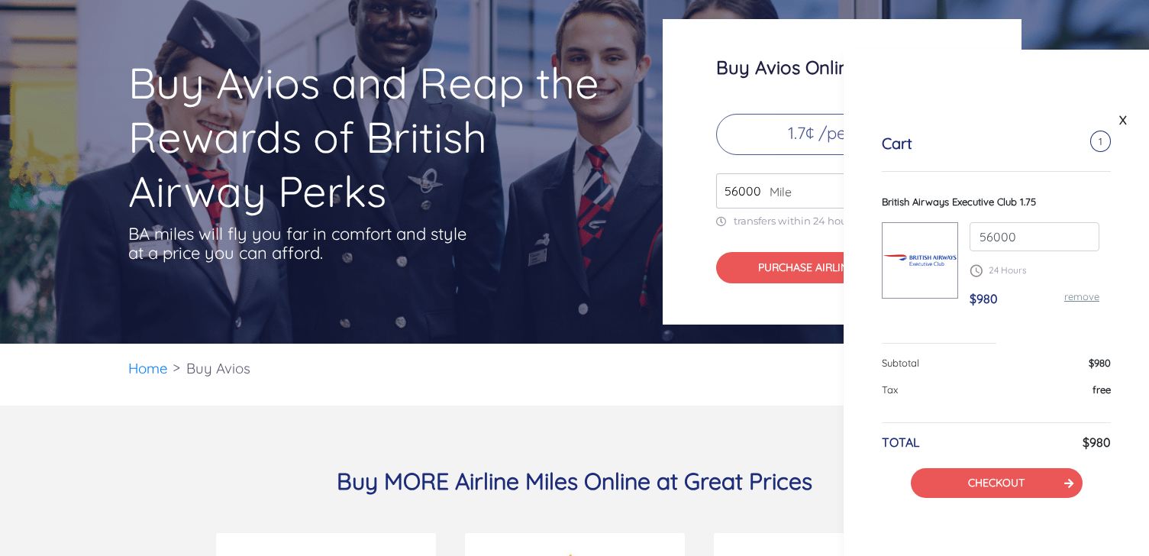
scroll to position [56, 0]
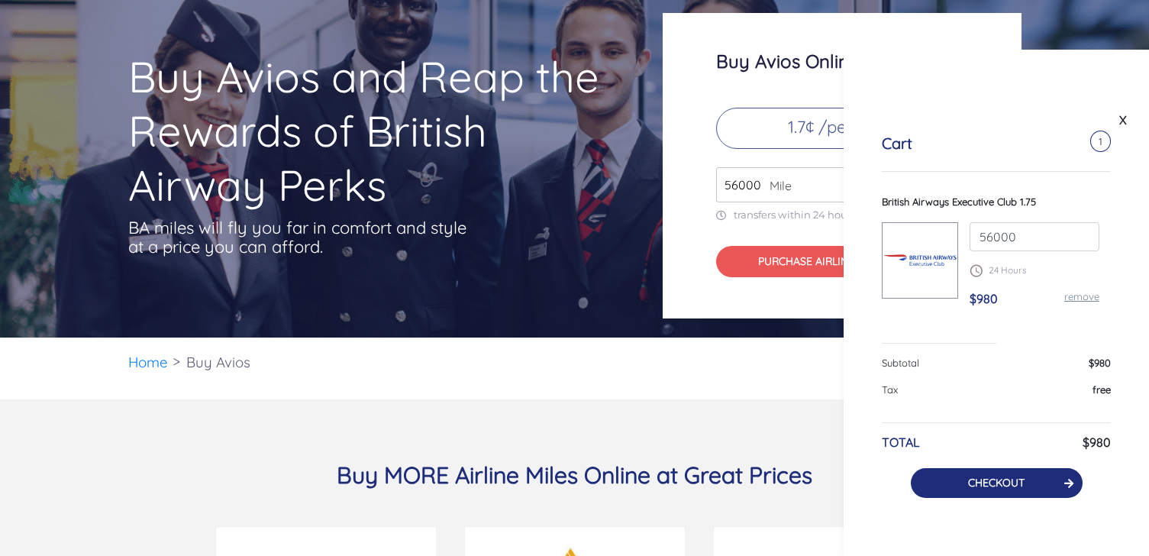
click at [1022, 489] on link "CHECKOUT" at bounding box center [996, 483] width 56 height 14
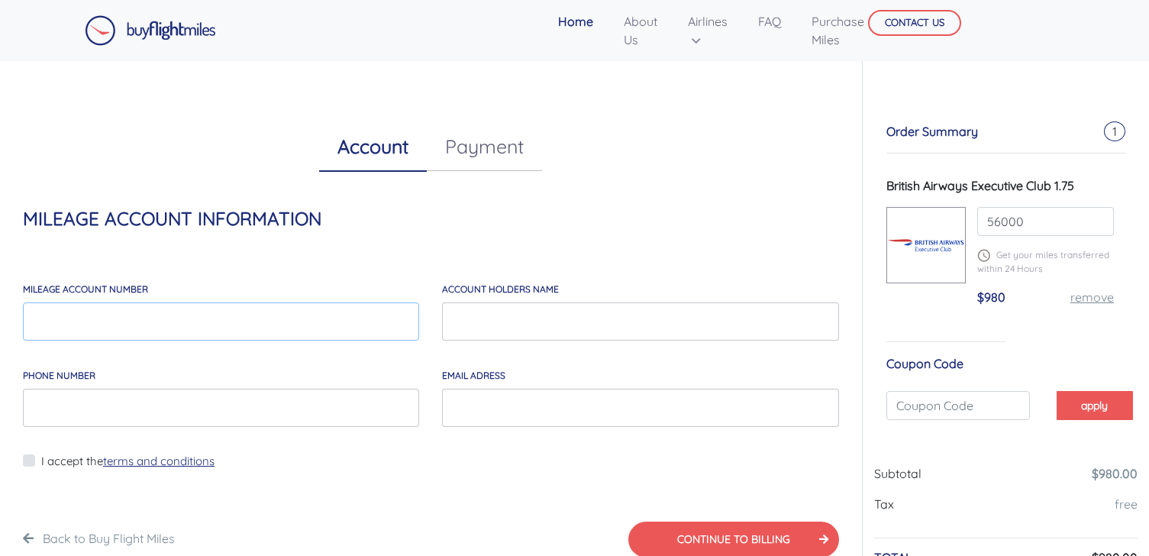
click at [310, 328] on input "MILEAGE account number" at bounding box center [221, 321] width 396 height 38
click at [240, 324] on input "MILEAGE account number" at bounding box center [221, 321] width 396 height 38
paste input "10184951"
type input "10184951"
click at [500, 330] on input "account holders NAME" at bounding box center [640, 321] width 396 height 38
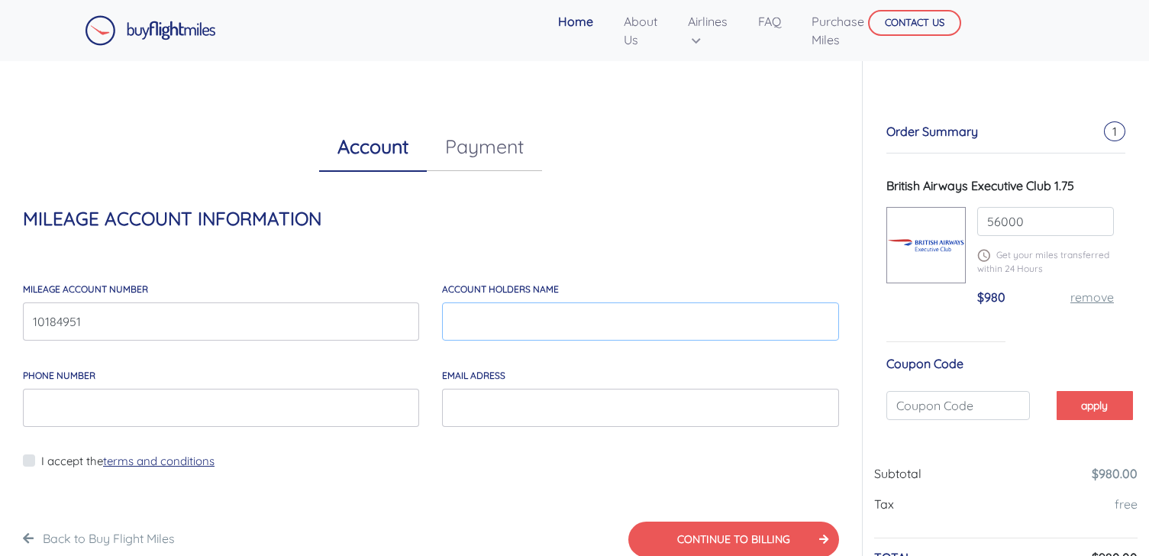
type input "[PERSON_NAME]"
type input "4253719383"
type input "[EMAIL_ADDRESS][DOMAIN_NAME]"
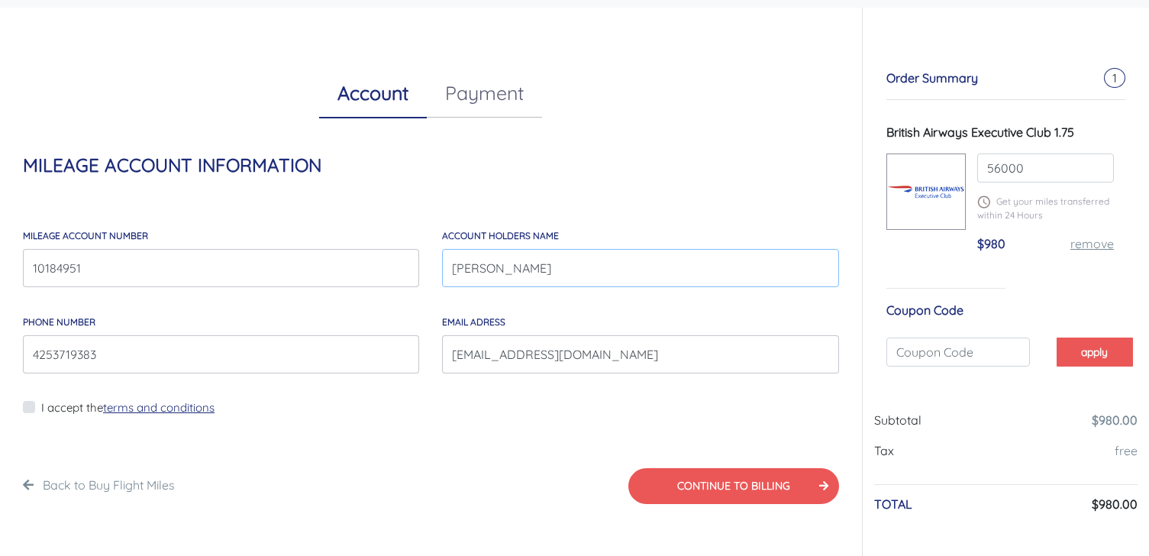
scroll to position [60, 0]
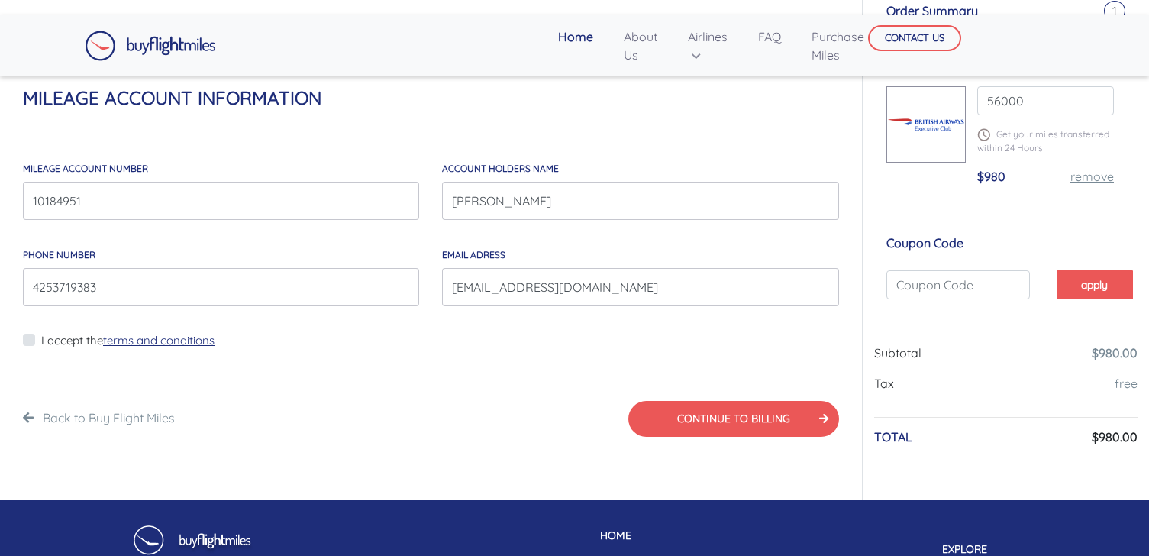
click at [41, 337] on label "I accept the terms and conditions" at bounding box center [127, 341] width 173 height 18
click at [41, 337] on input "I accept the terms and conditions" at bounding box center [46, 350] width 10 height 38
checkbox input "true"
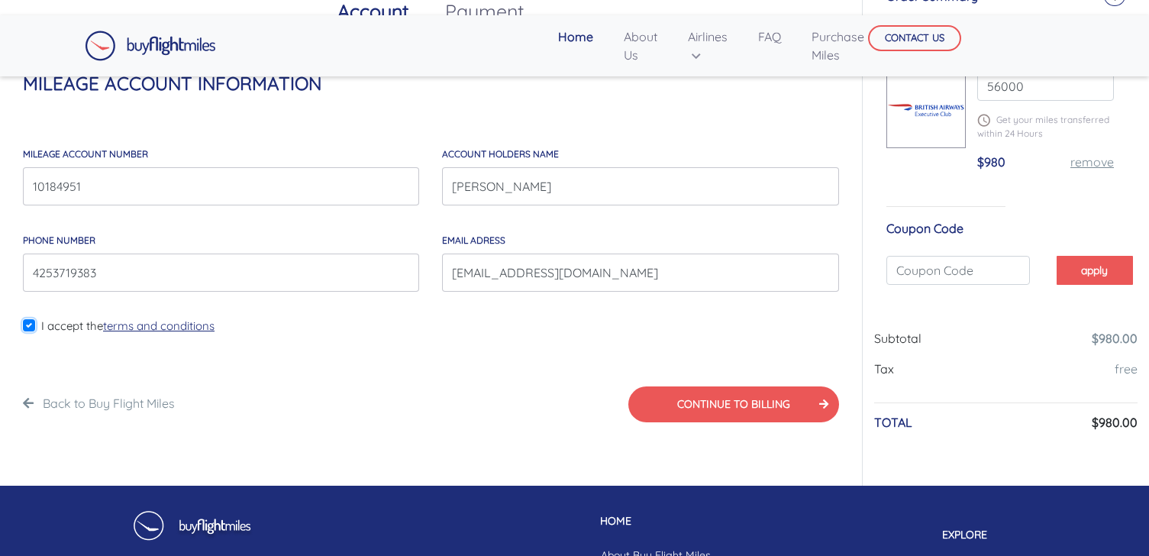
scroll to position [76, 0]
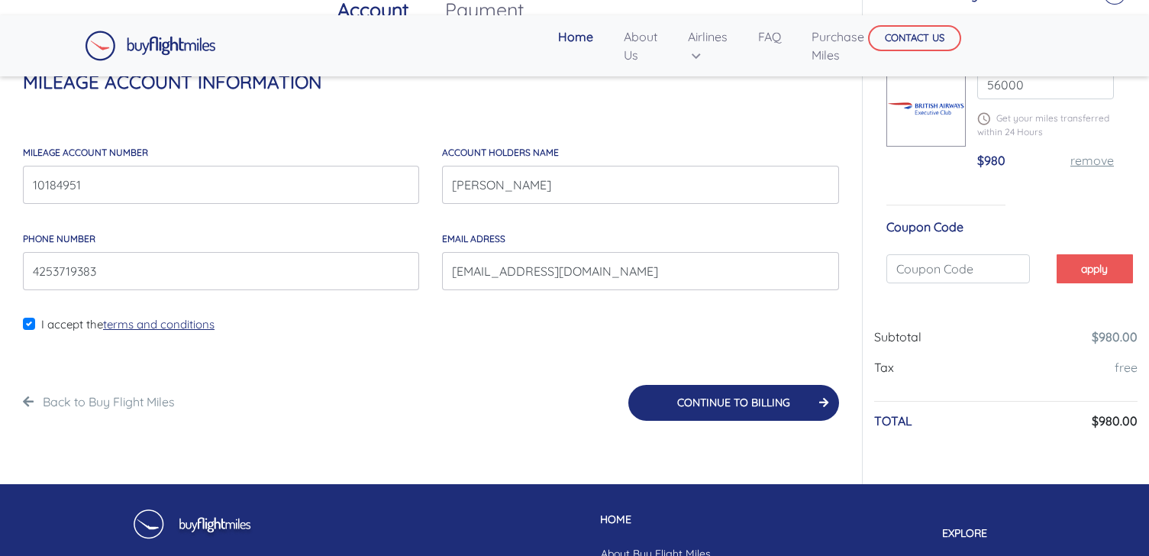
click at [719, 395] on button "CONTINUE TO BILLING" at bounding box center [733, 403] width 211 height 36
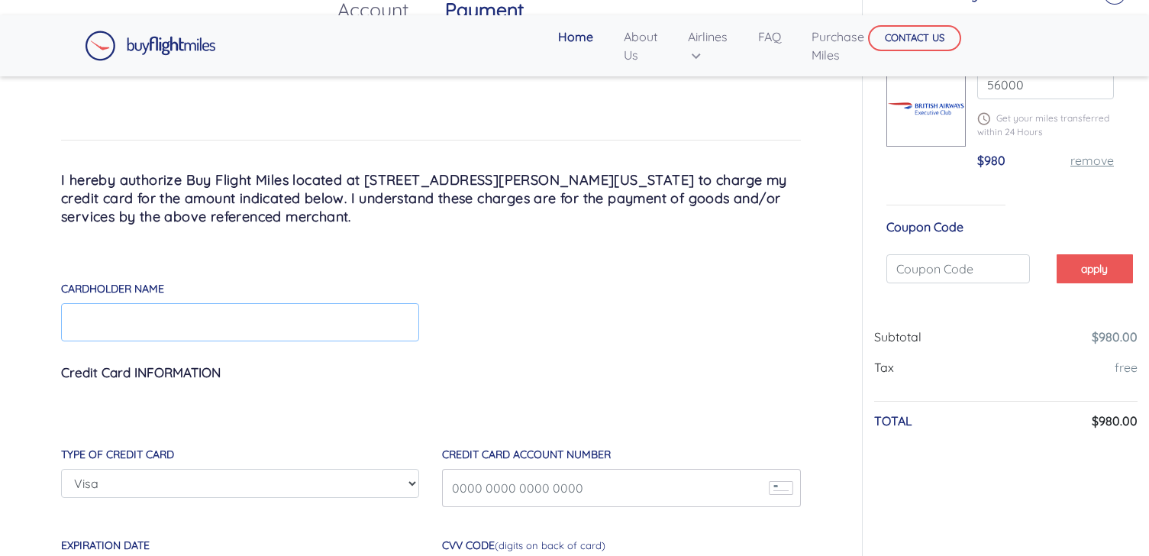
click at [309, 307] on input "Cardholder Name" at bounding box center [240, 322] width 358 height 38
type input "[PERSON_NAME]"
type input "[CREDIT_CARD_NUMBER]"
type input "11 / 28"
type input "997"
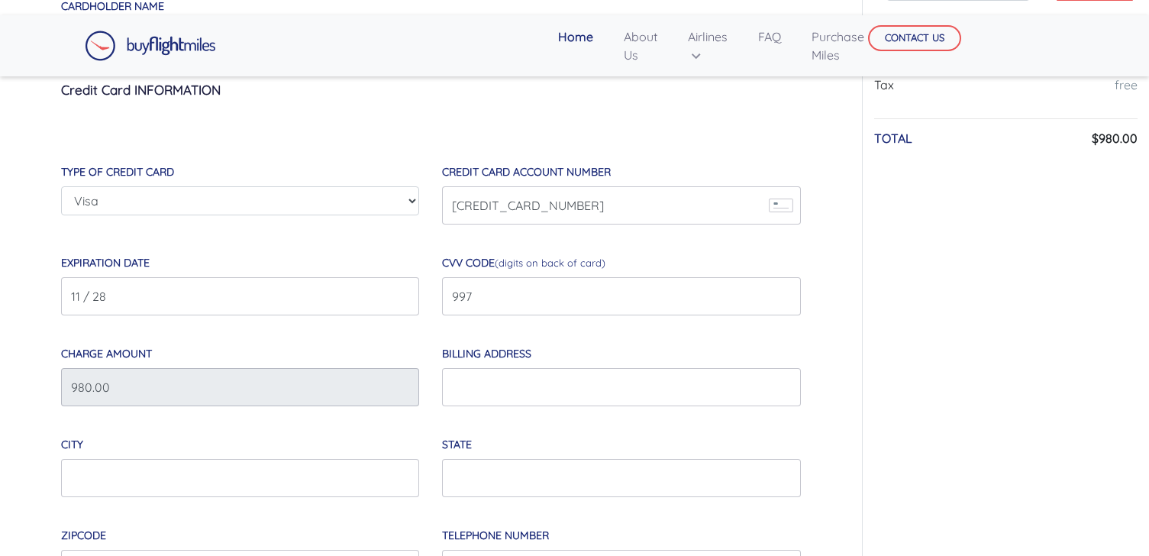
scroll to position [362, 0]
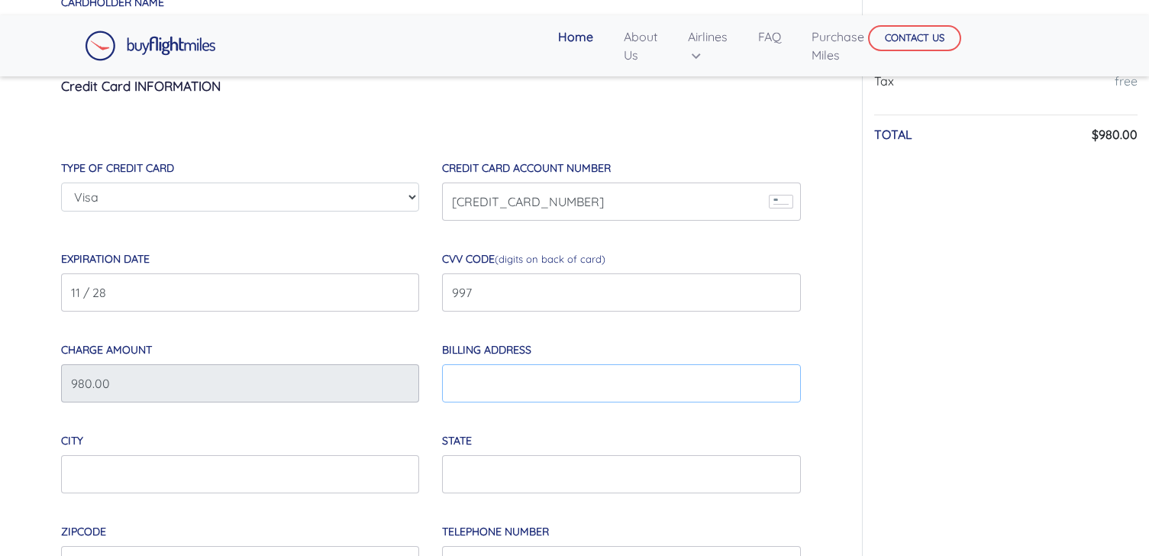
click at [533, 390] on input "Billing Address" at bounding box center [621, 383] width 358 height 38
type input "[STREET_ADDRESS]"
type input "[GEOGRAPHIC_DATA]"
type input "WA"
type input "98109"
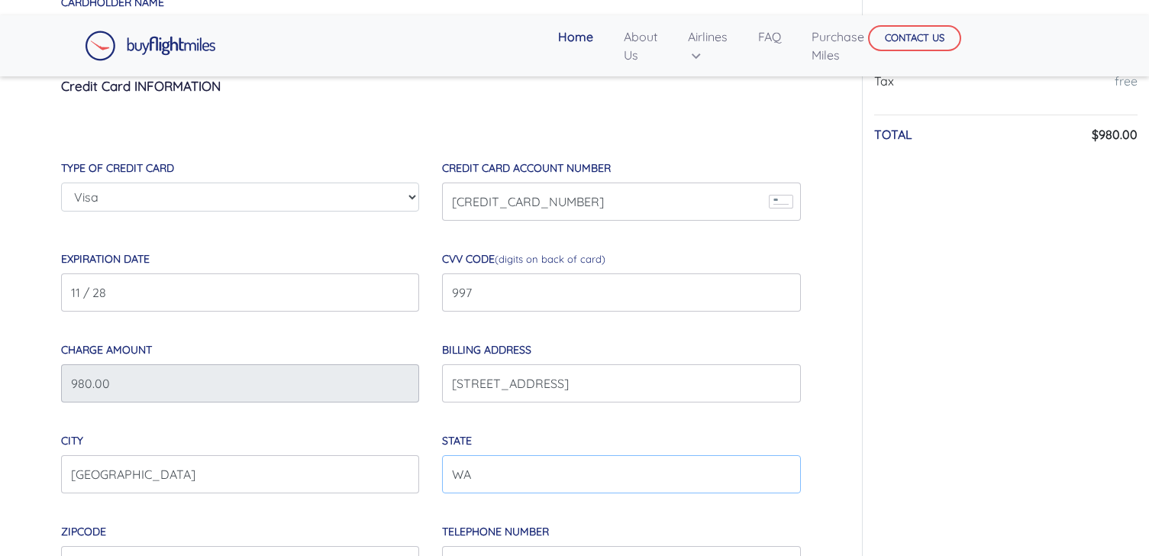
type input "4253719383"
click at [831, 333] on div "I hereby authorize Buy Flight Miles located at [STREET_ADDRESS][PERSON_NAME][US…" at bounding box center [431, 421] width 816 height 1273
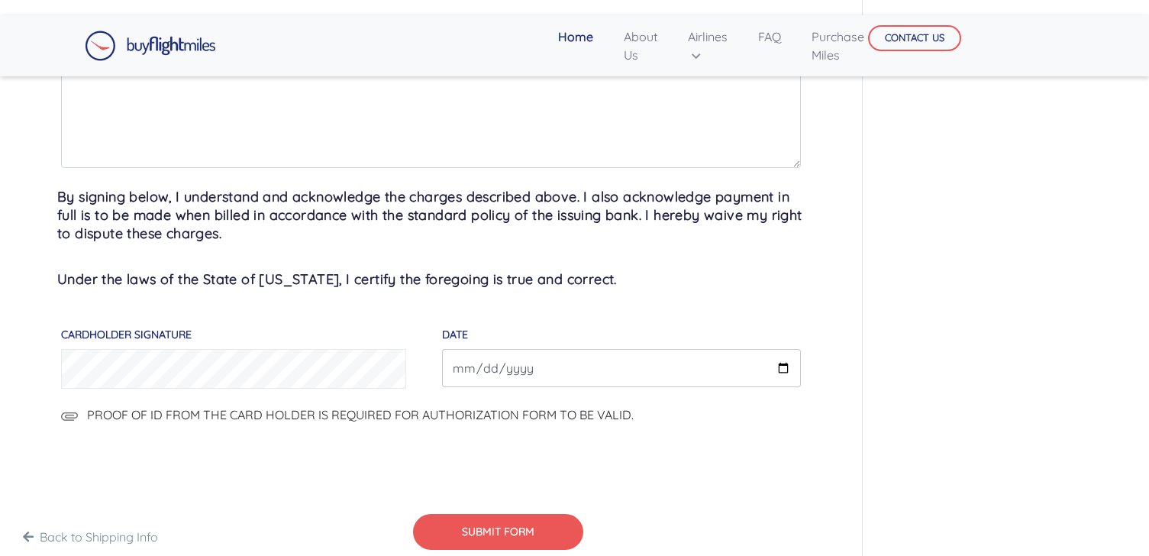
scroll to position [954, 0]
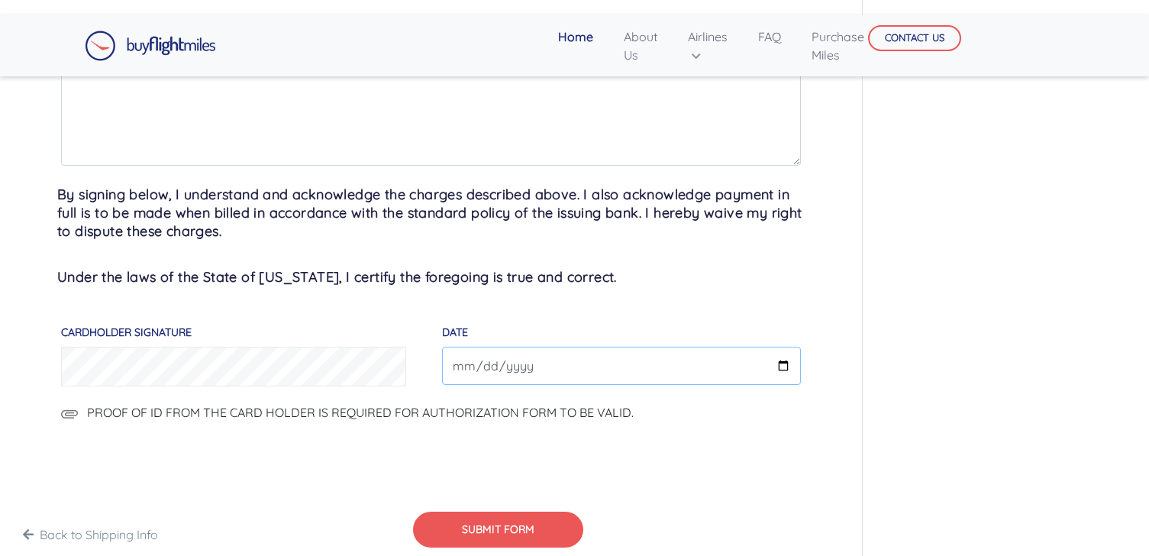
click at [557, 353] on input "DATE" at bounding box center [621, 366] width 358 height 38
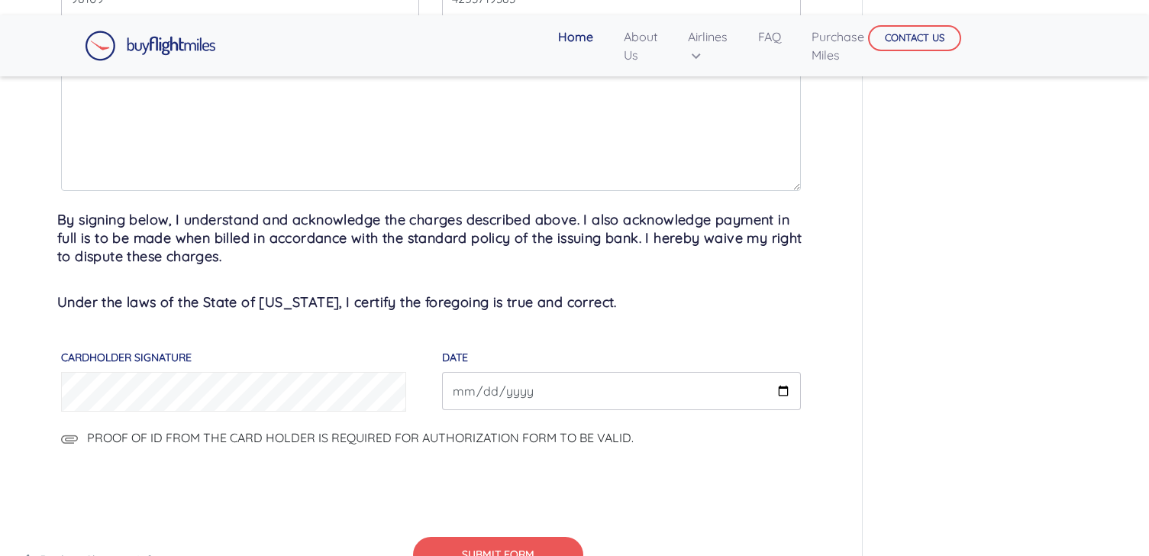
scroll to position [932, 0]
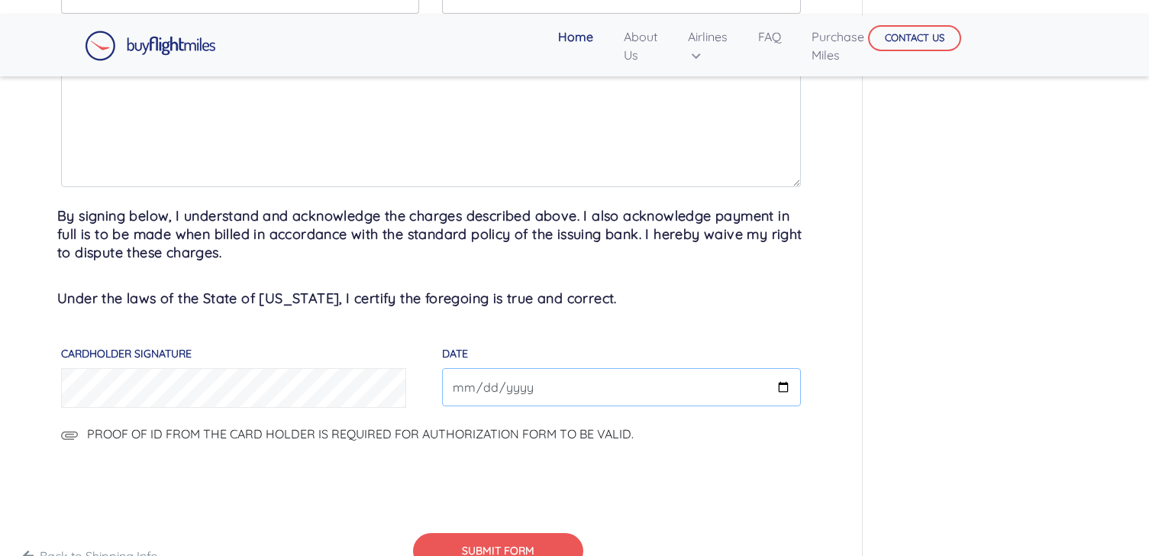
click at [542, 385] on input "DATE" at bounding box center [621, 387] width 358 height 38
click at [787, 381] on input "DATE" at bounding box center [621, 387] width 358 height 38
type input "[DATE]"
click at [601, 431] on span "PROOF OF ID FROM THE CARD HOLDER IS REQUIRED FOR AUTHORIZATION FORM TO BE VALID." at bounding box center [360, 433] width 547 height 15
click at [634, 431] on input "PROOF OF ID FROM THE CARD HOLDER IS REQUIRED FOR AUTHORIZATION FORM TO BE VALID." at bounding box center [764, 443] width 261 height 38
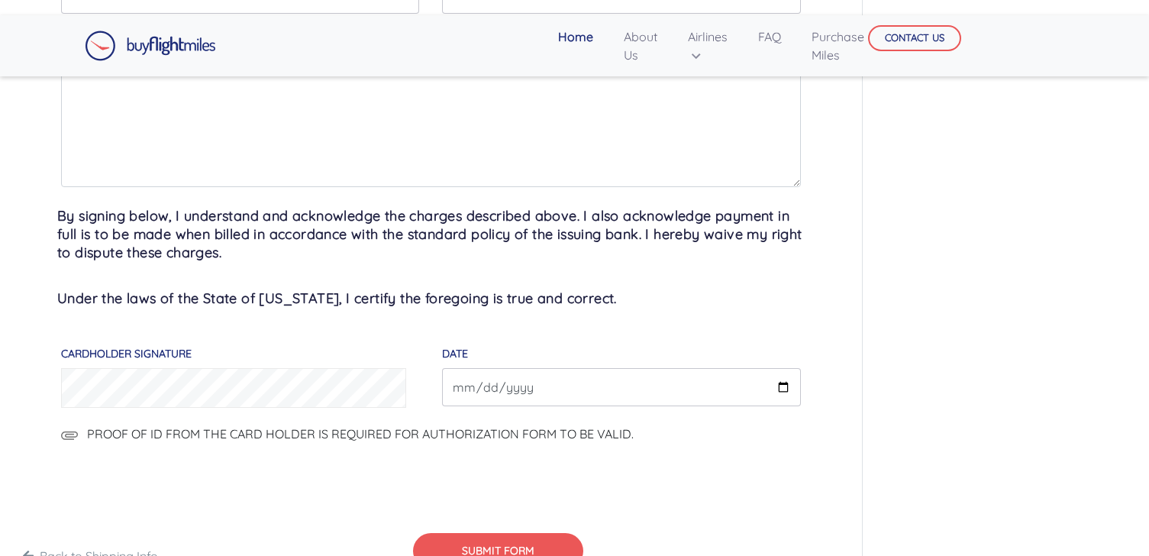
type input "C:\fakepath\Passport.jpeg"
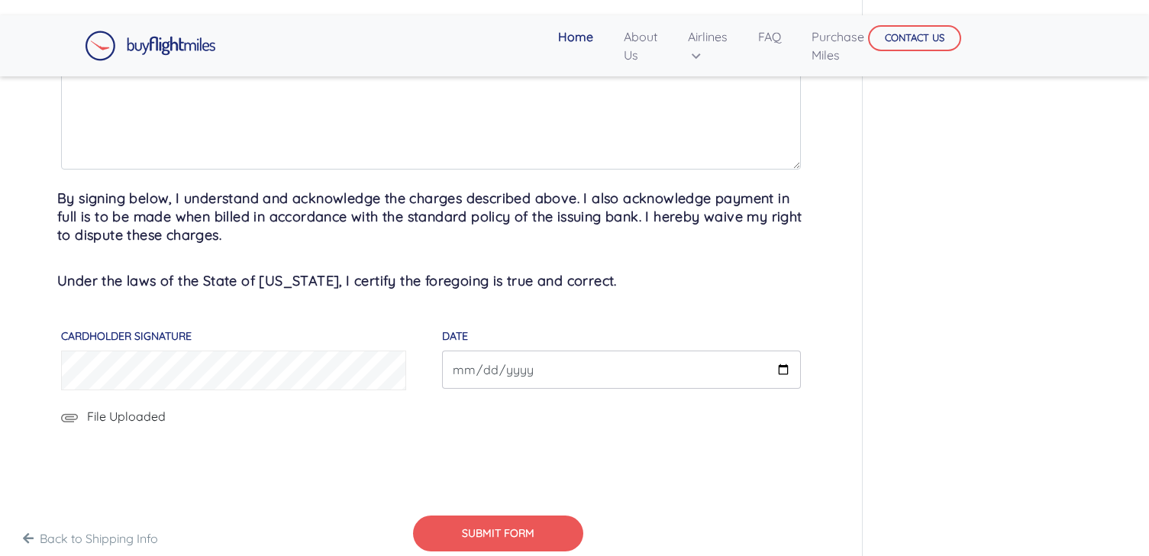
scroll to position [1238, 0]
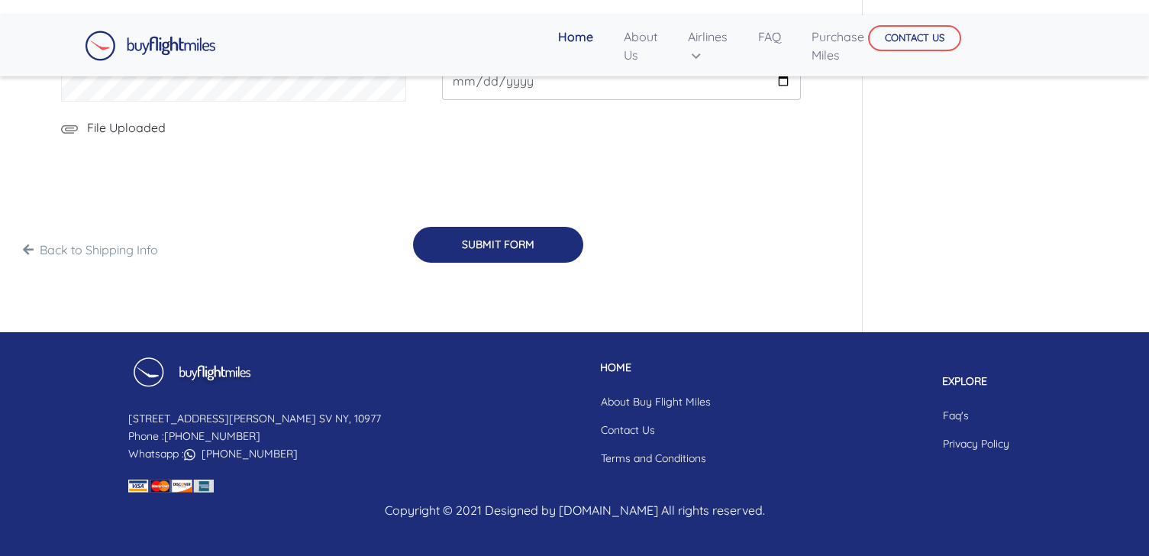
click at [540, 239] on button "SUBMIT FORM" at bounding box center [498, 245] width 170 height 36
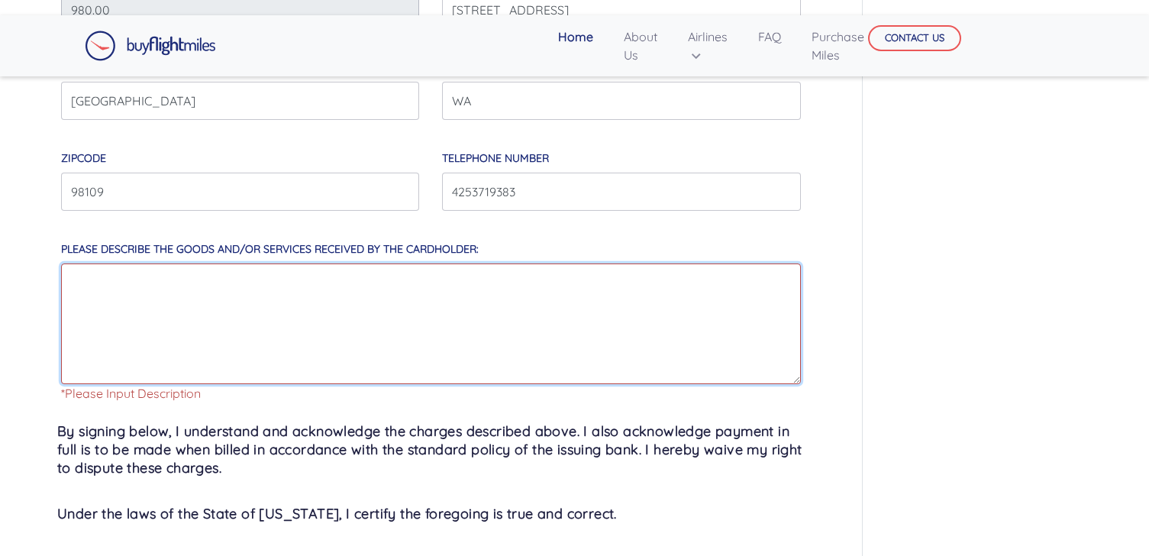
click at [376, 334] on textarea "Please describe the goods and/or services received by the cardholder:" at bounding box center [431, 323] width 740 height 121
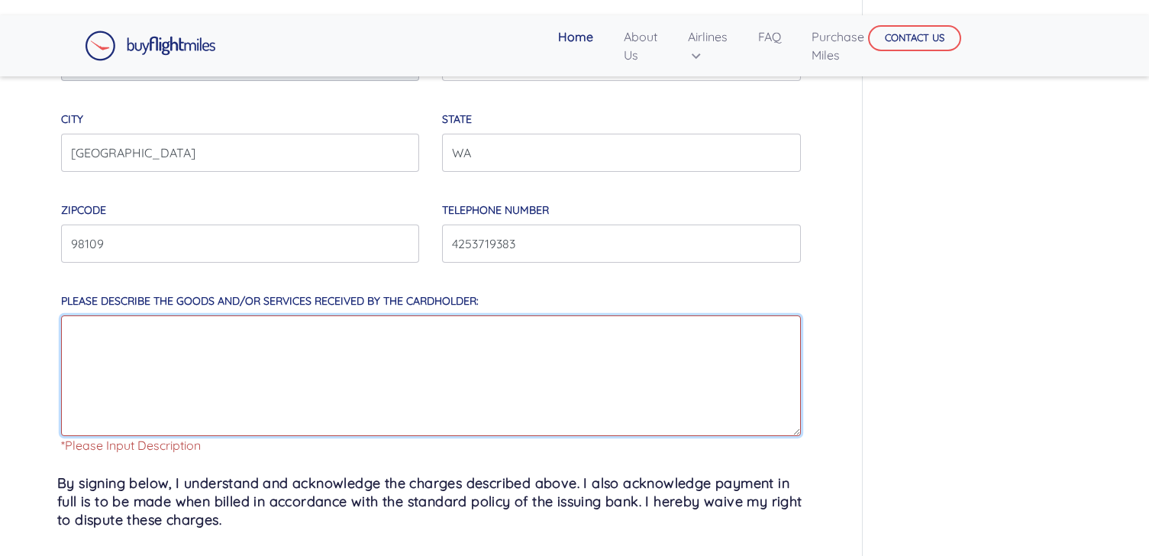
scroll to position [733, 0]
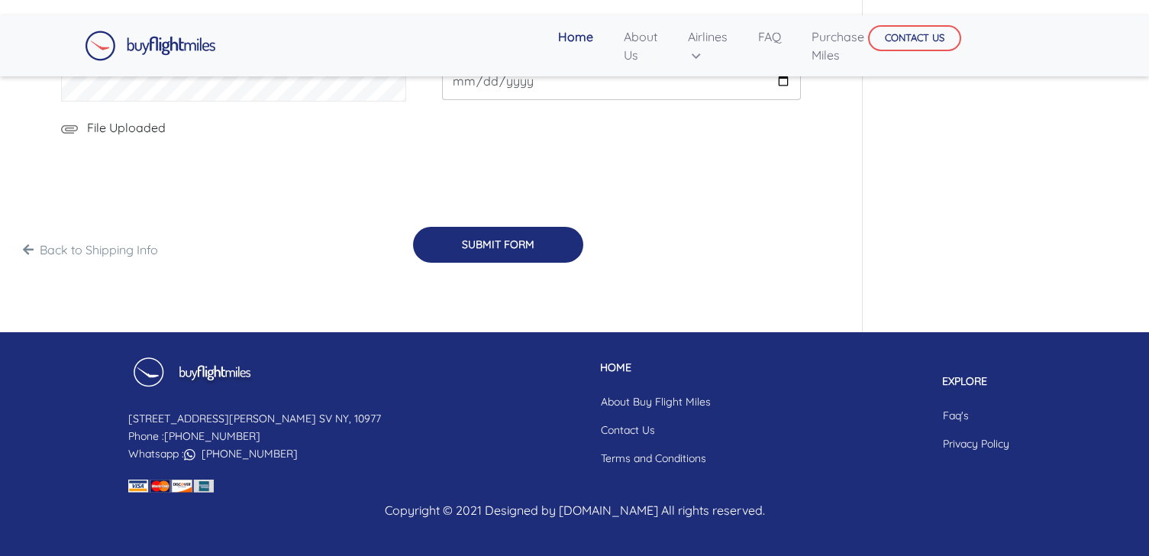
type textarea "Payment for 56K Avios transferred to my British Airways Avios account."
click at [502, 244] on button "SUBMIT FORM" at bounding box center [498, 245] width 170 height 36
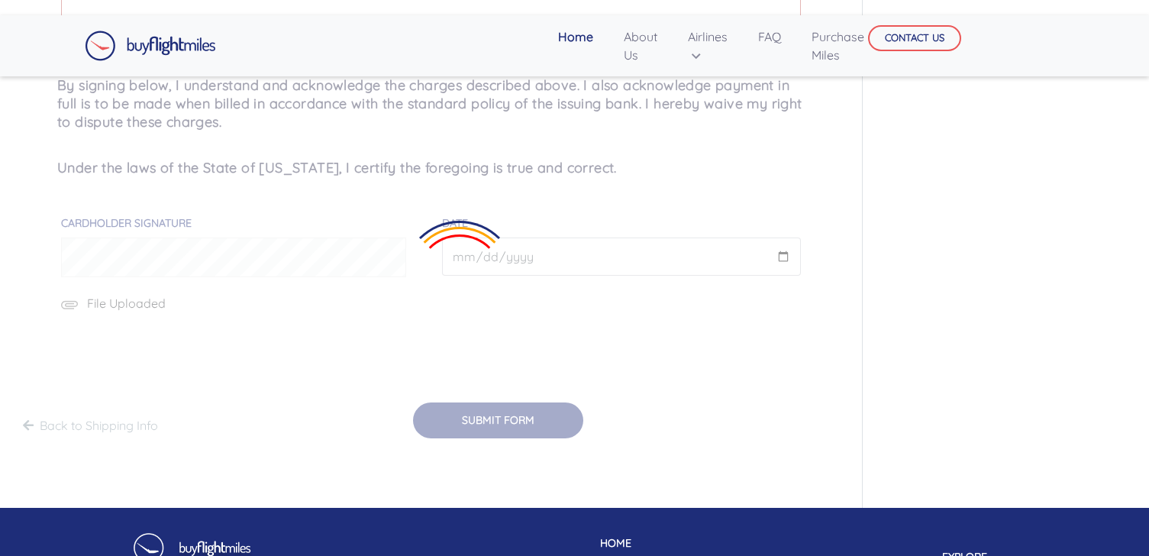
scroll to position [1009, 0]
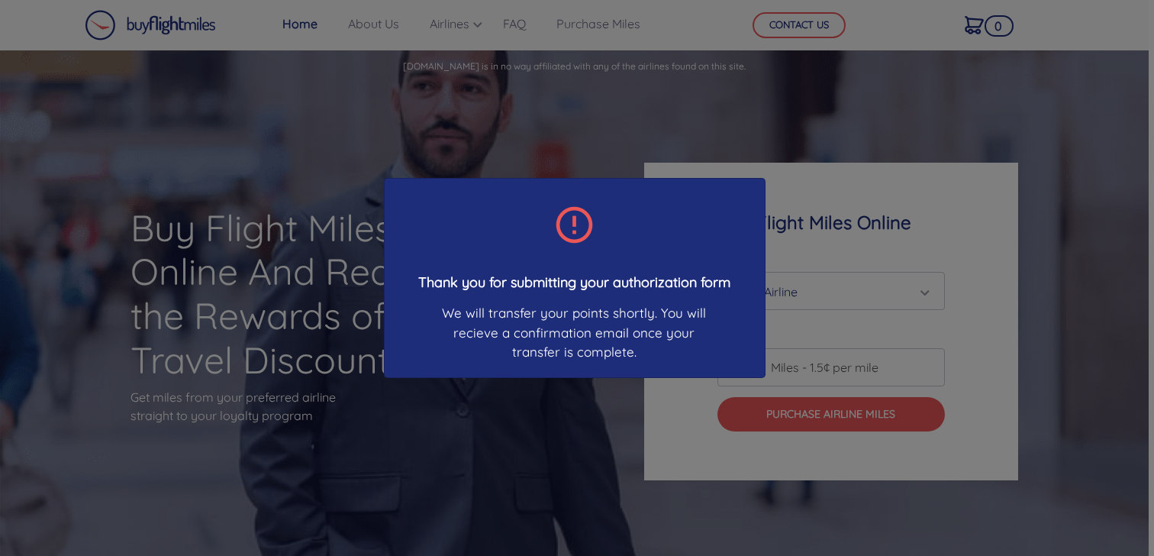
click at [621, 439] on div "Thank you for submitting your authorization form We will transfer your points s…" at bounding box center [577, 278] width 1154 height 556
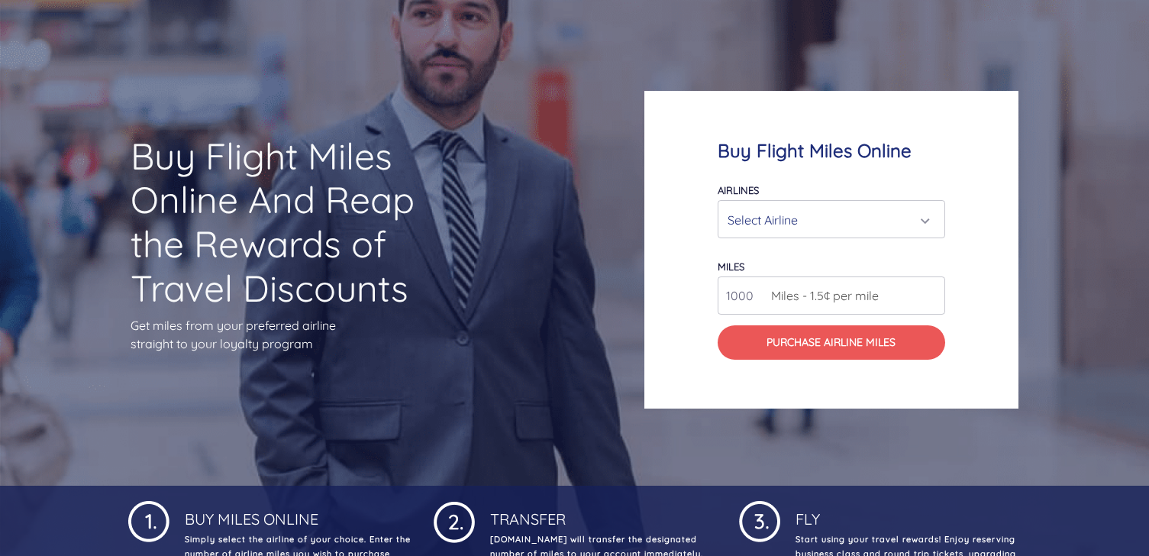
scroll to position [83, 0]
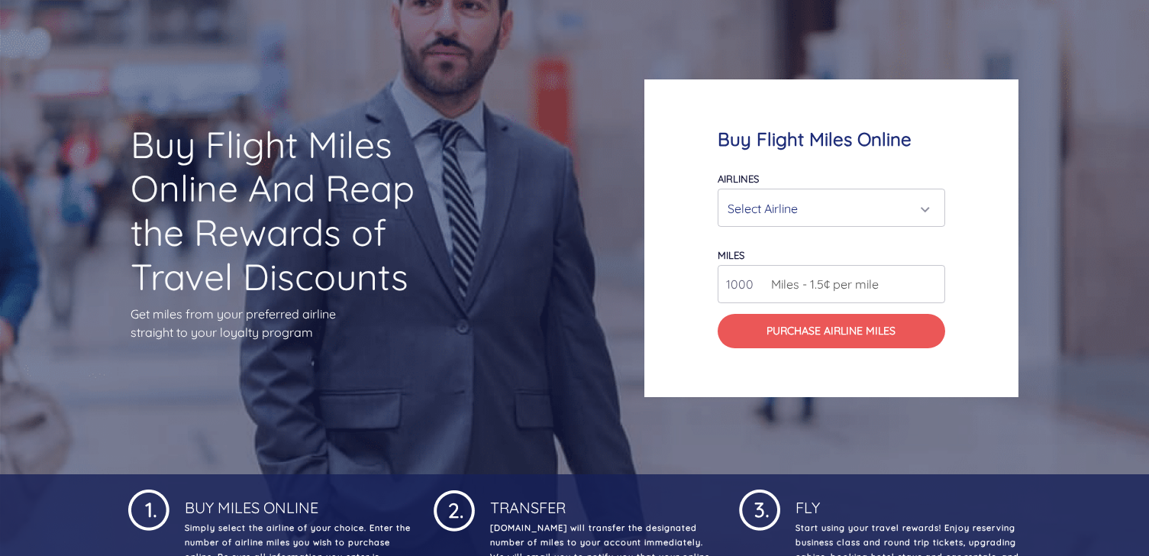
click at [827, 210] on div "Select Airline" at bounding box center [827, 208] width 198 height 29
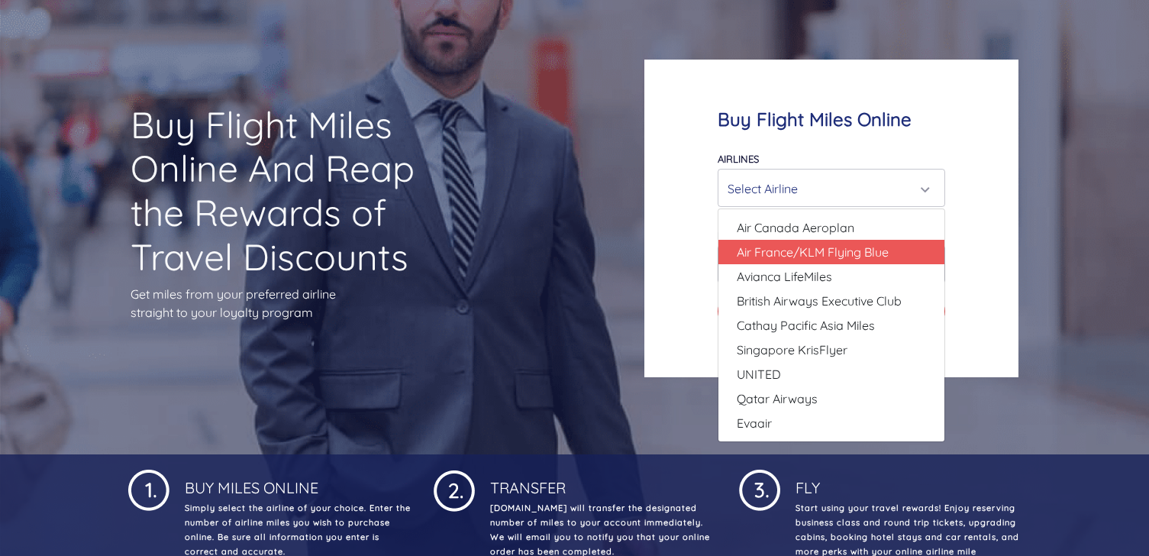
scroll to position [102, 0]
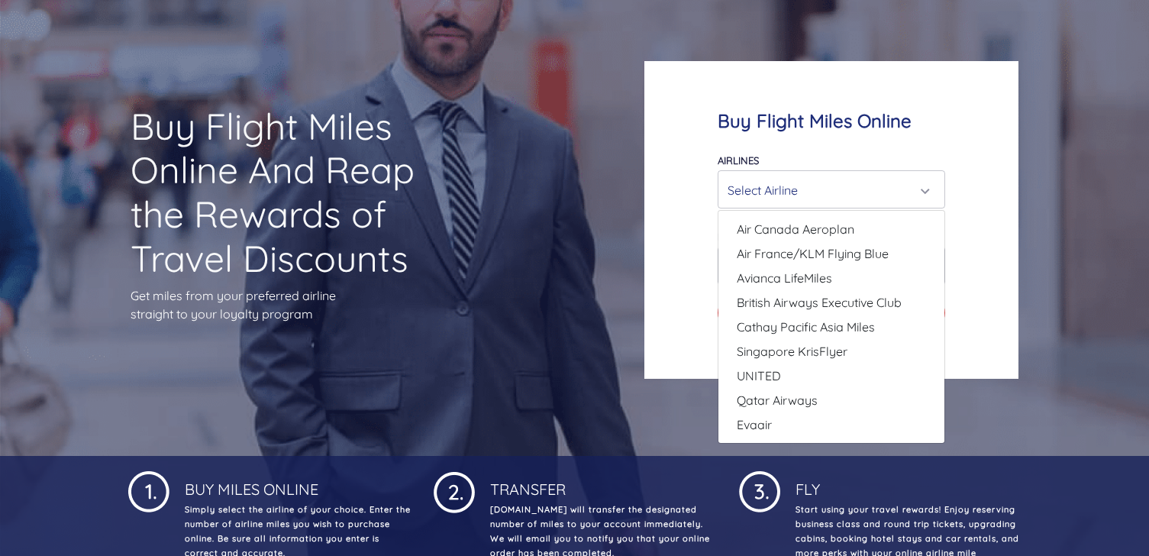
click at [1001, 307] on div "Buy Flight Miles Online Airlines Air Canada Aeroplan Air France/KLM Flying Blue…" at bounding box center [831, 220] width 374 height 318
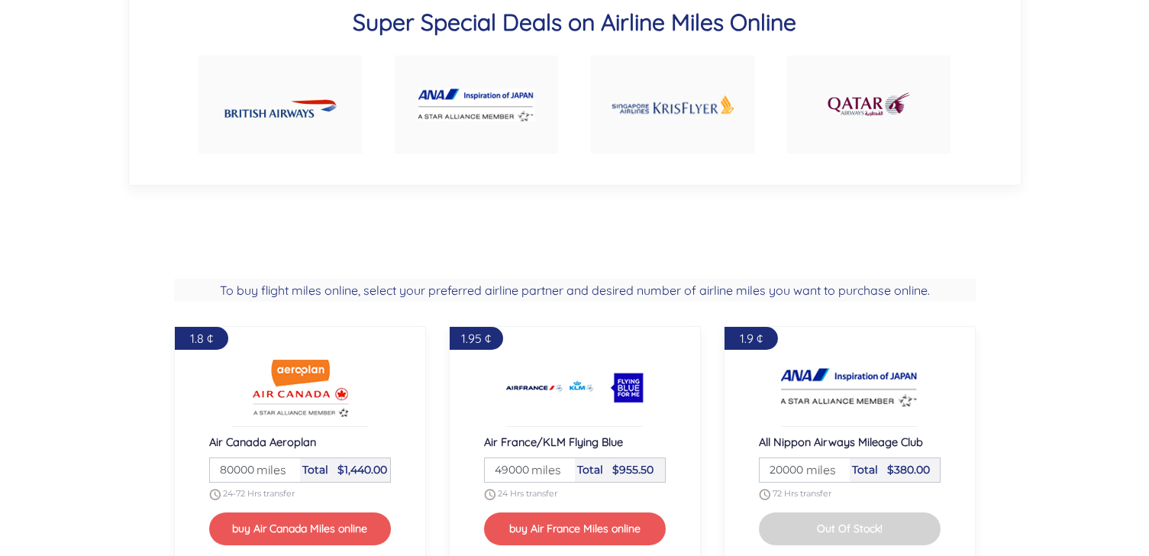
scroll to position [0, 0]
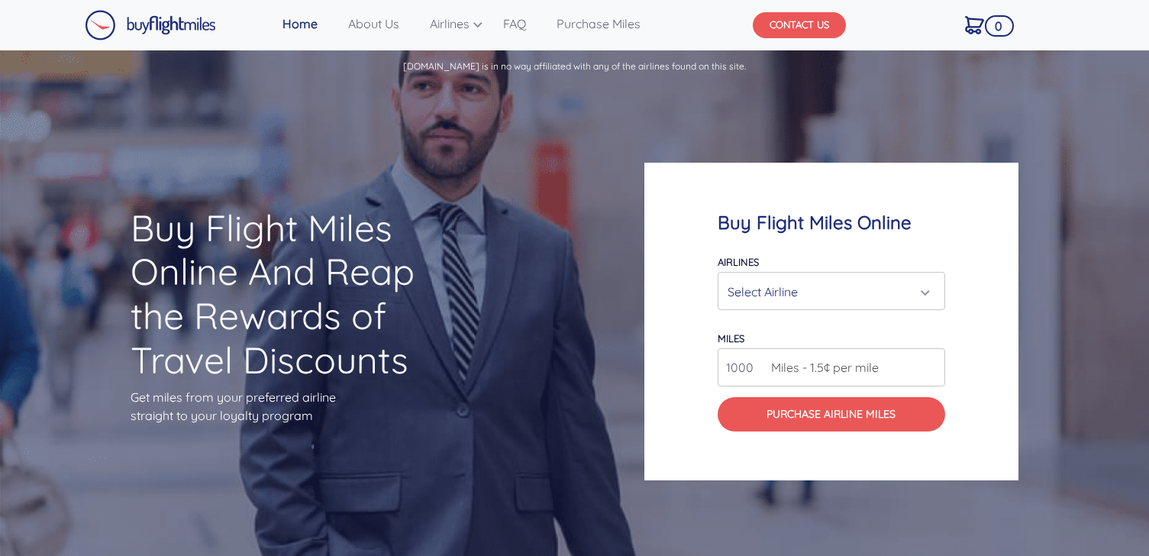
click at [781, 26] on button "CONTACT US" at bounding box center [799, 25] width 93 height 26
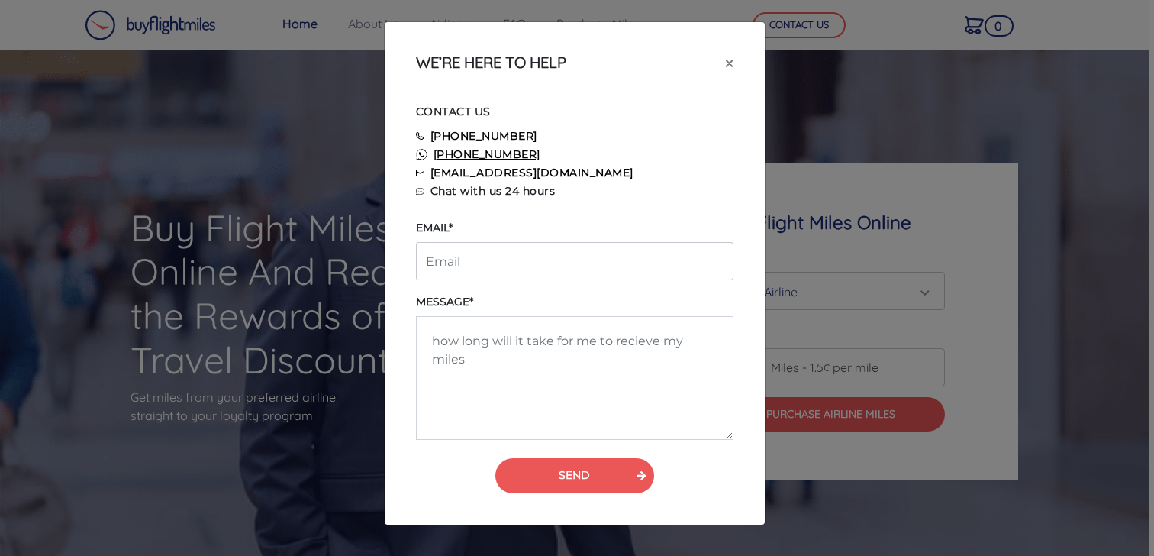
click at [448, 156] on link "[PHONE_NUMBER]" at bounding box center [487, 154] width 107 height 14
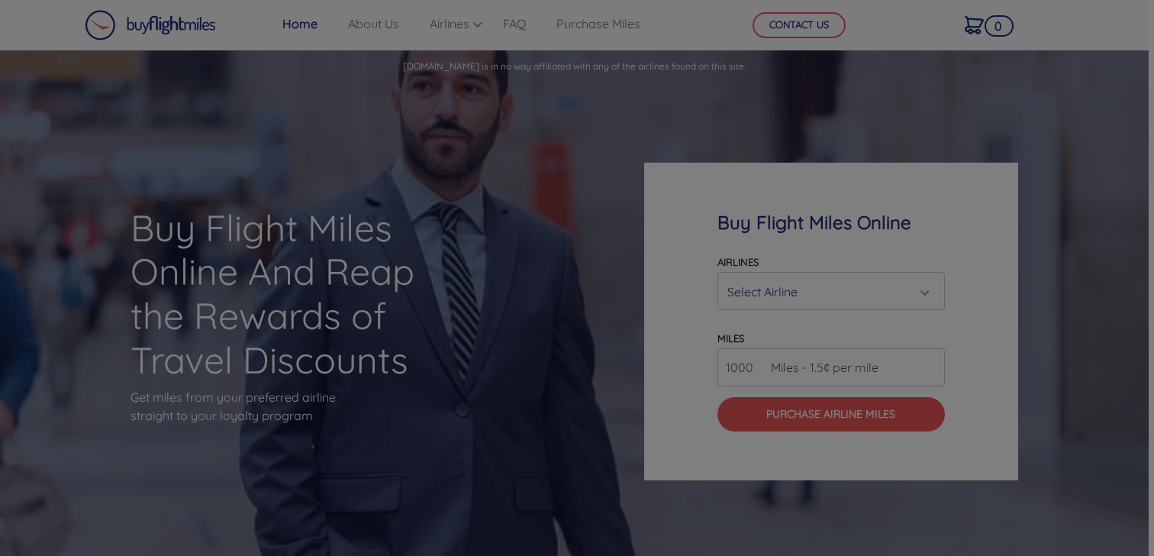
click at [486, 189] on div "CONTACT US [PHONE_NUMBER] [PHONE_NUMBER] [EMAIL_ADDRESS][DOMAIN_NAME] Chat with…" at bounding box center [575, 171] width 342 height 415
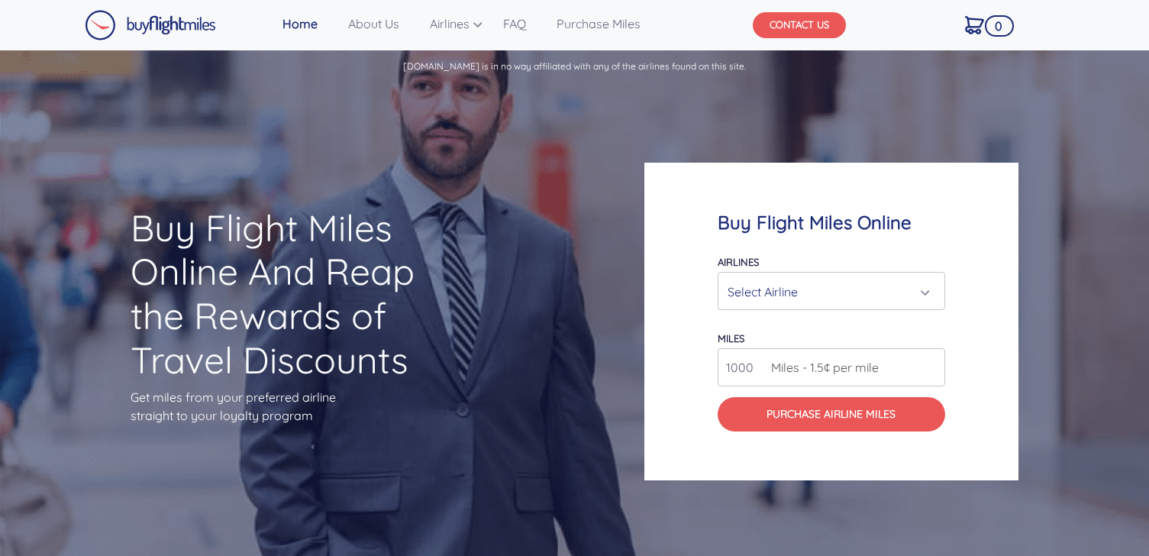
click at [776, 27] on button "CONTACT US" at bounding box center [799, 25] width 93 height 26
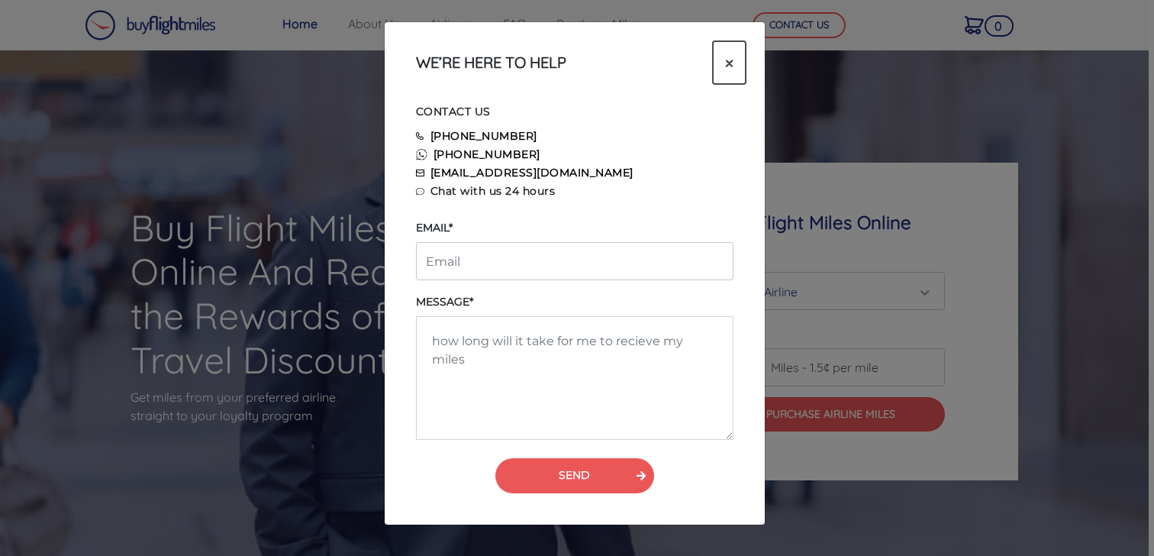
click at [731, 62] on span "×" at bounding box center [729, 62] width 8 height 23
